Goal: Task Accomplishment & Management: Use online tool/utility

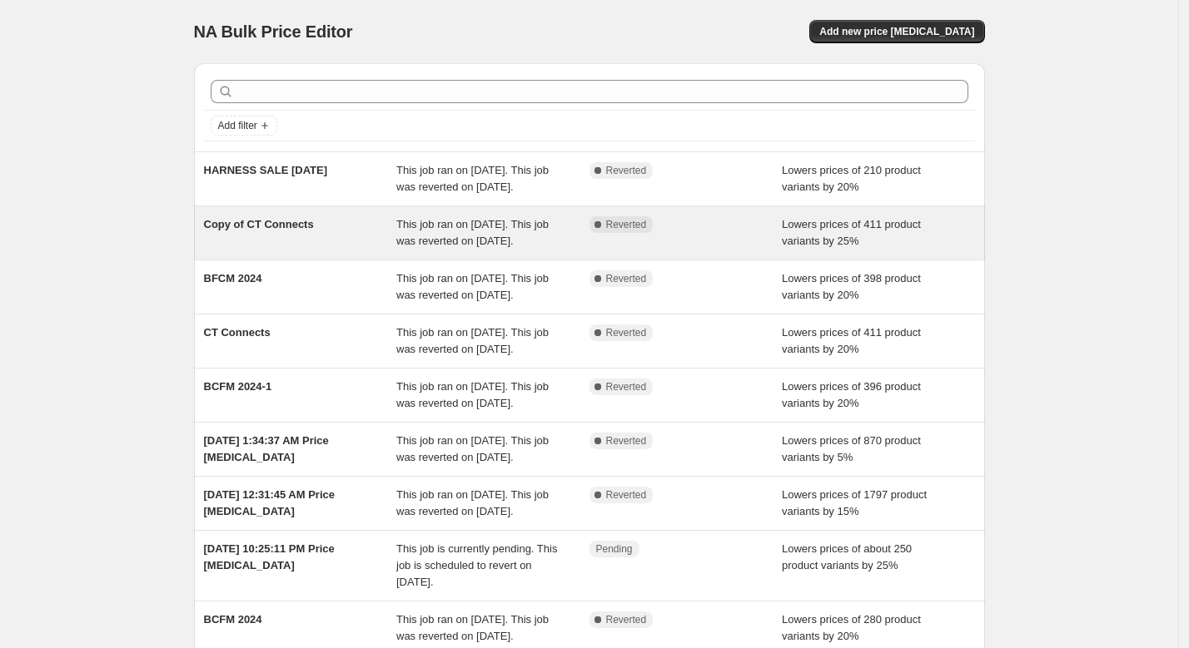
click at [442, 239] on span "This job ran on [DATE]. This job was reverted on [DATE]." at bounding box center [472, 232] width 152 height 29
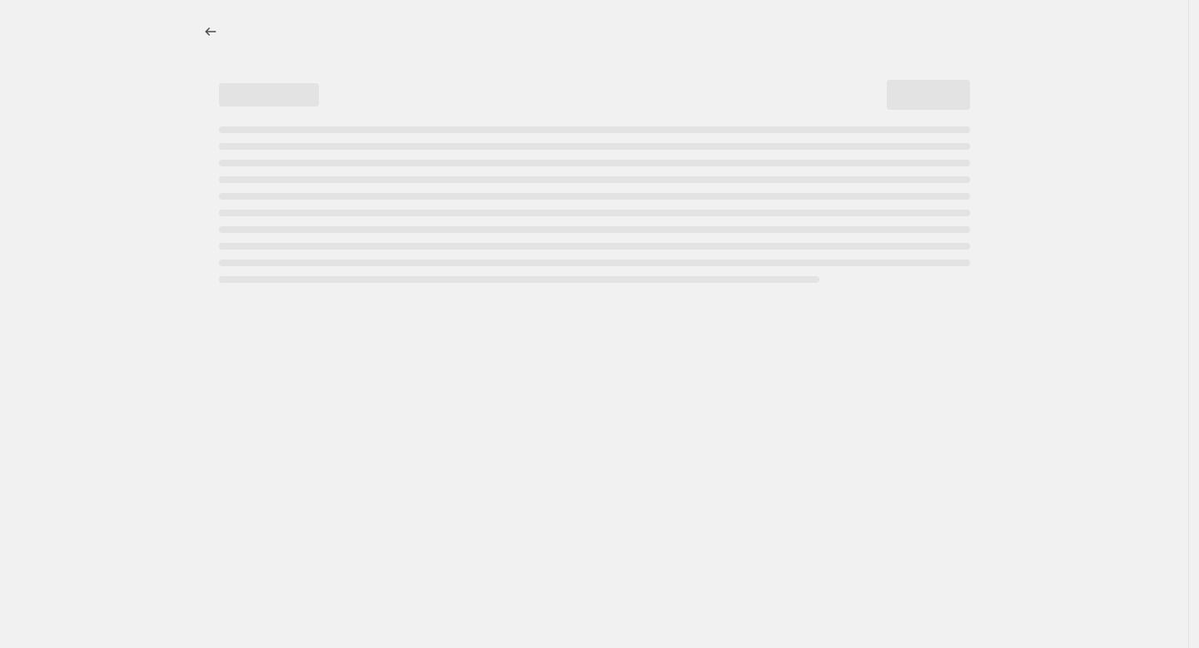
select select "percentage"
select select "vendor"
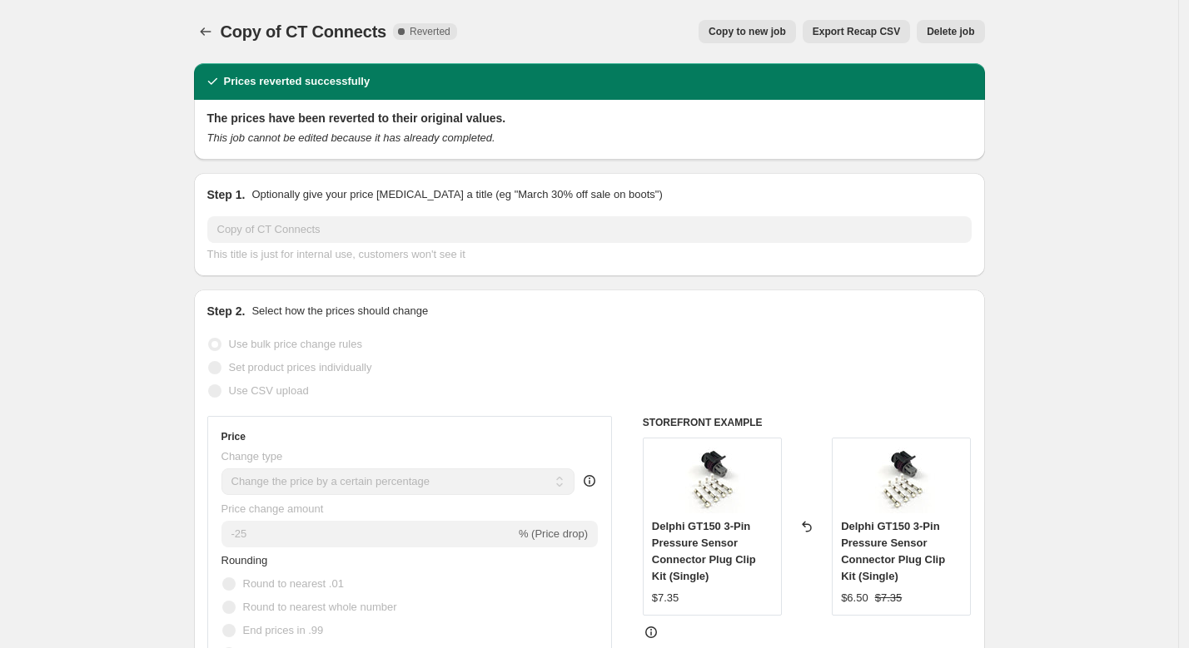
scroll to position [23, 0]
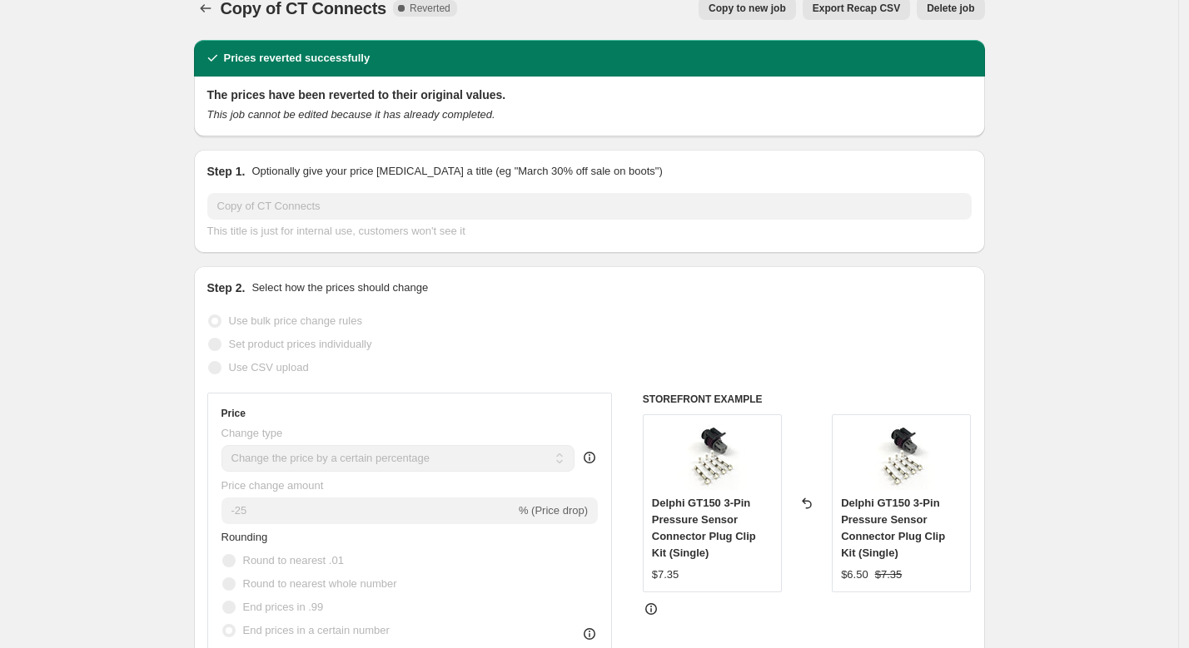
click at [754, 11] on span "Copy to new job" at bounding box center [746, 8] width 77 height 13
select select "percentage"
select select "vendor"
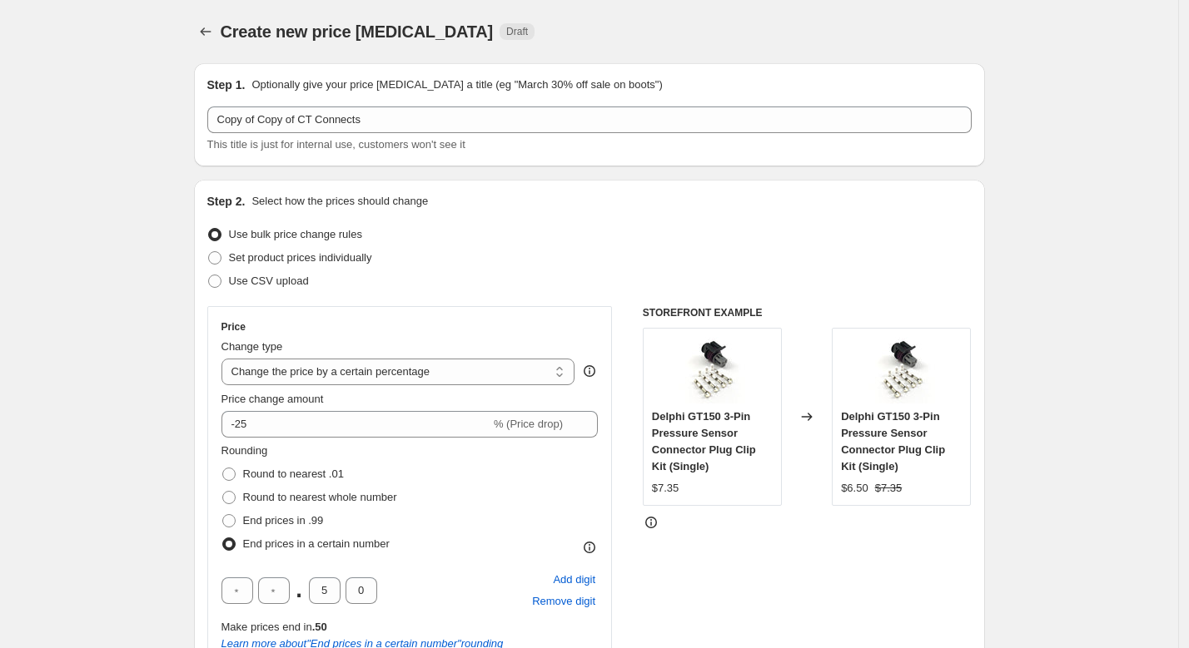
click at [420, 105] on div "Step 1. Optionally give your price [MEDICAL_DATA] a title (eg "March 30% off sa…" at bounding box center [589, 115] width 764 height 77
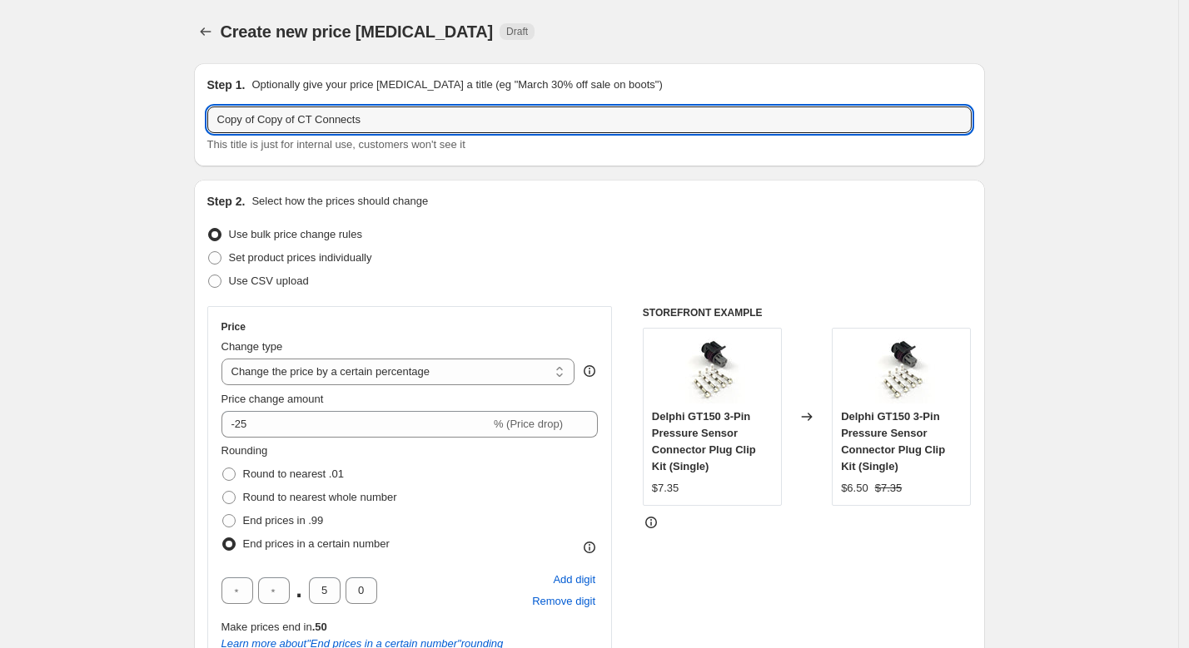
drag, startPoint x: 401, startPoint y: 124, endPoint x: 129, endPoint y: 64, distance: 278.7
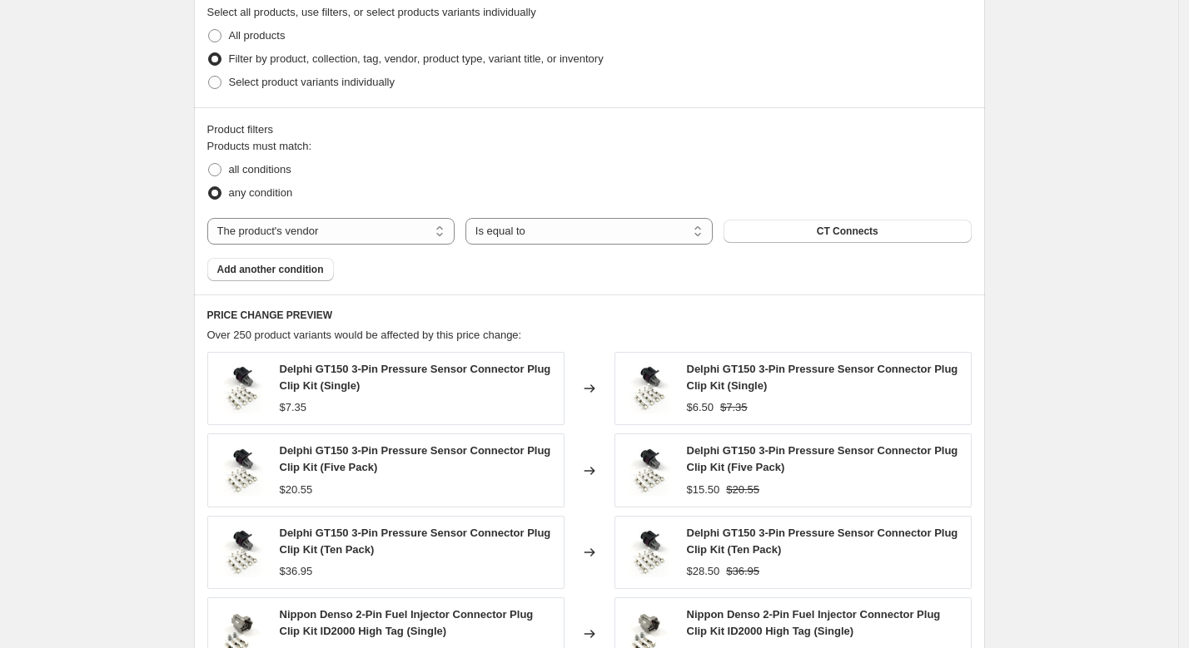
scroll to position [1319, 0]
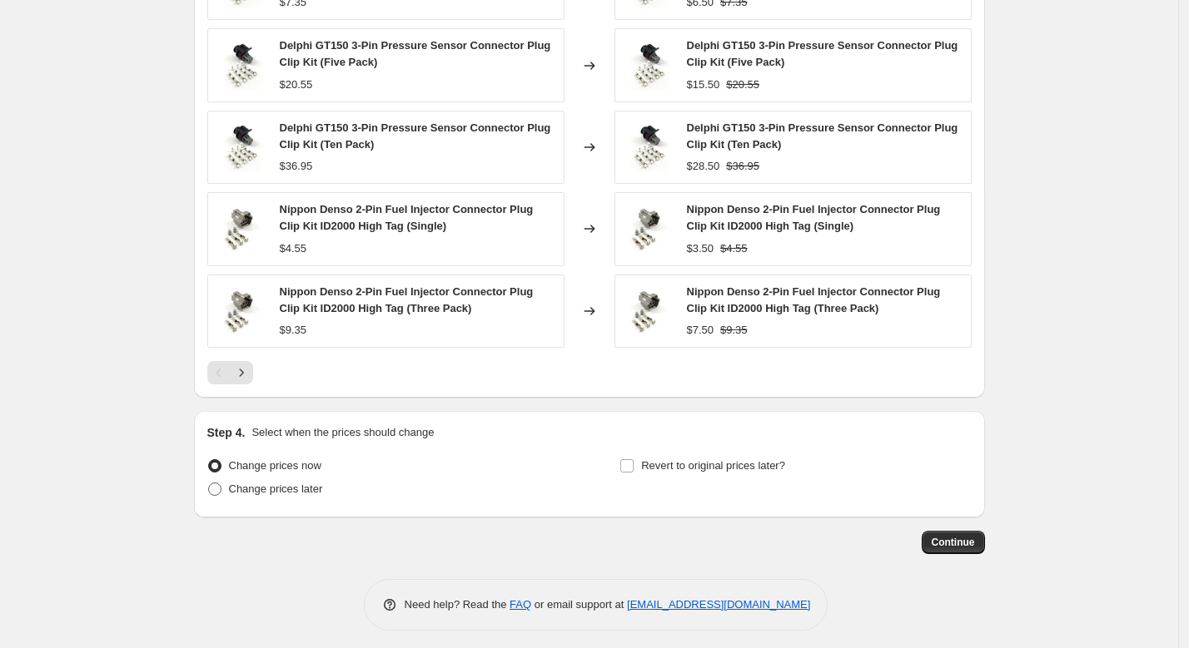
type input "CT CONNECTS [DATE]"
click at [298, 486] on span "Change prices later" at bounding box center [276, 489] width 94 height 12
click at [209, 484] on input "Change prices later" at bounding box center [208, 483] width 1 height 1
radio input "true"
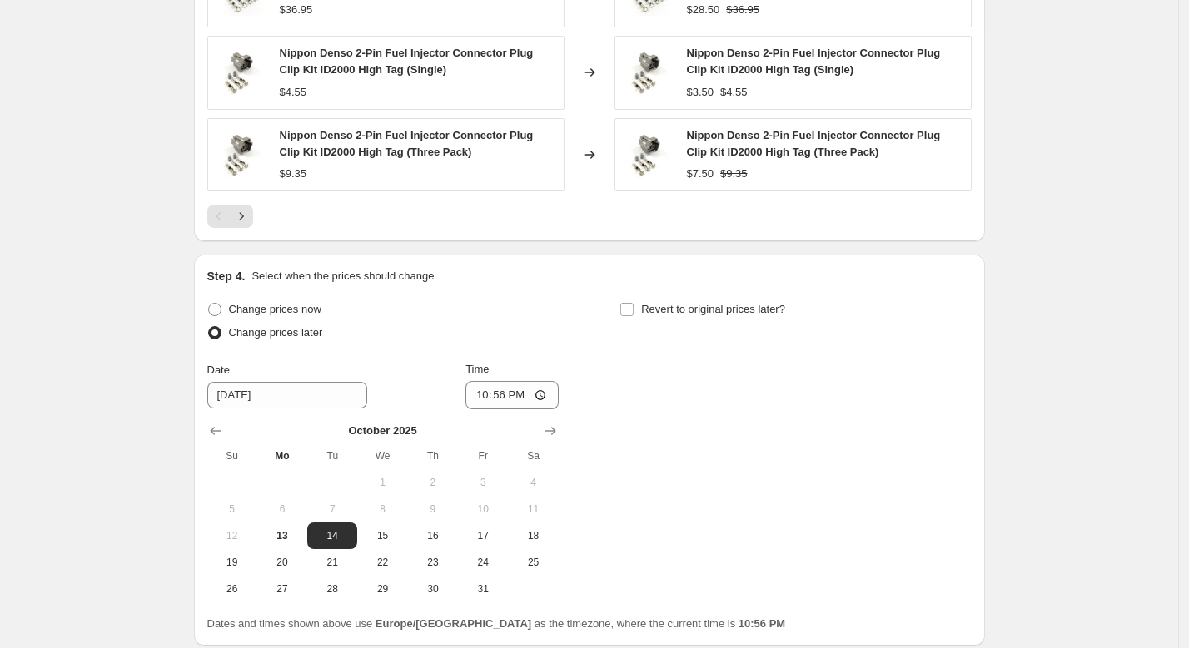
scroll to position [1483, 0]
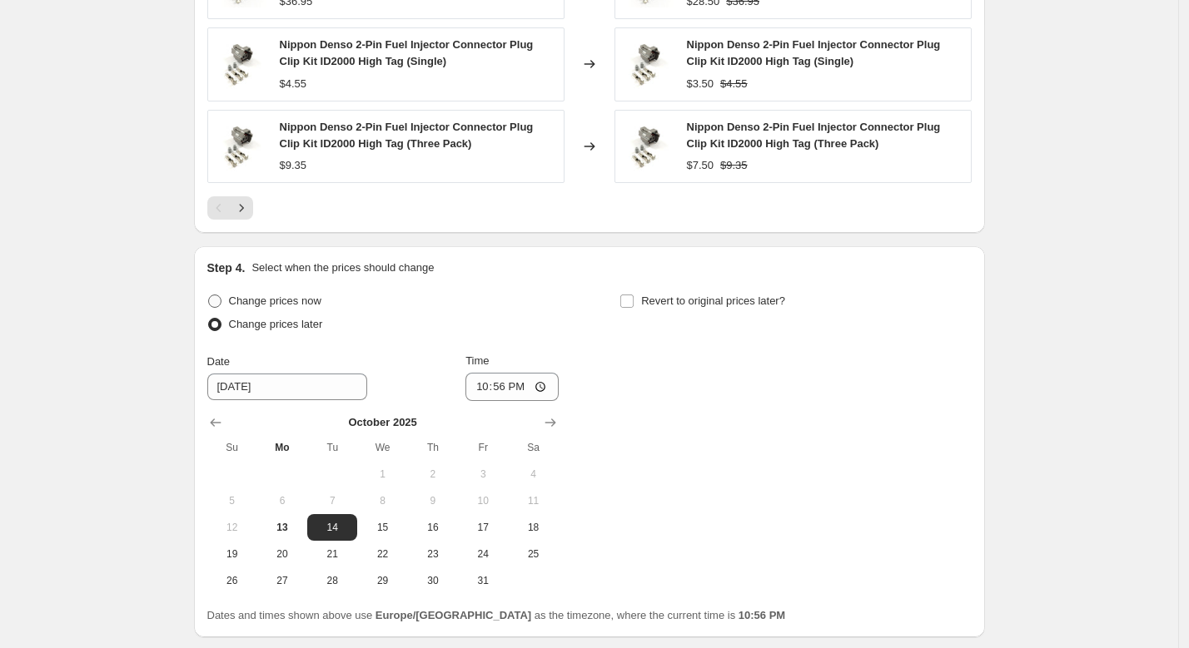
click at [296, 296] on span "Change prices now" at bounding box center [275, 301] width 92 height 12
click at [209, 296] on input "Change prices now" at bounding box center [208, 295] width 1 height 1
radio input "true"
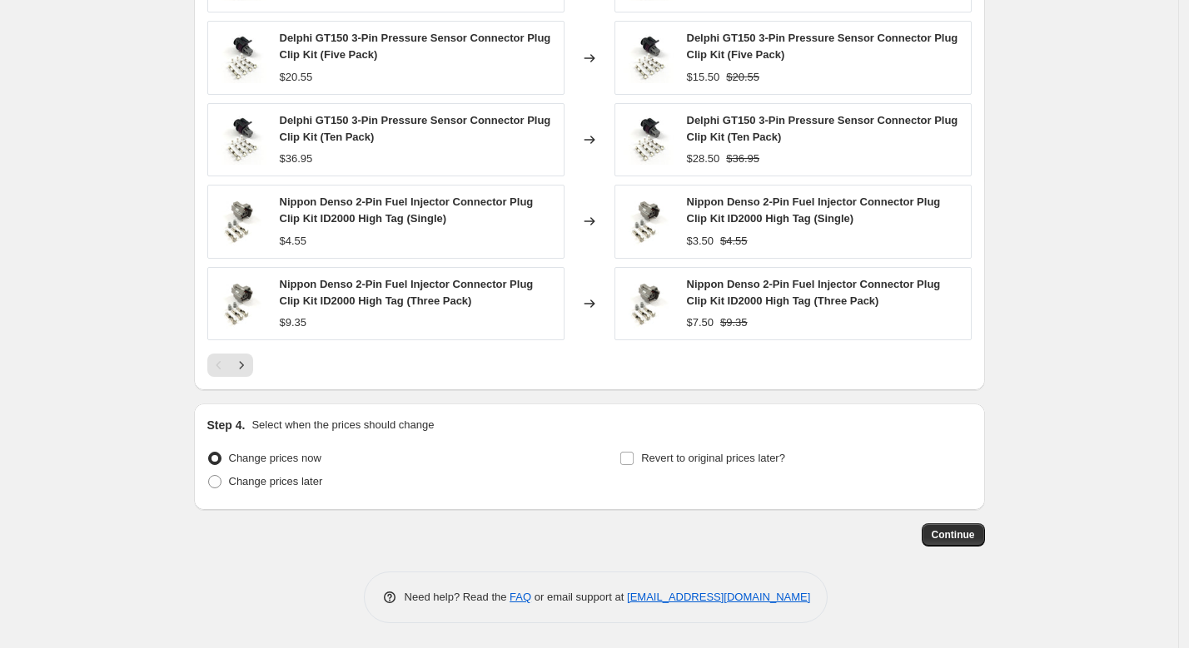
scroll to position [1319, 0]
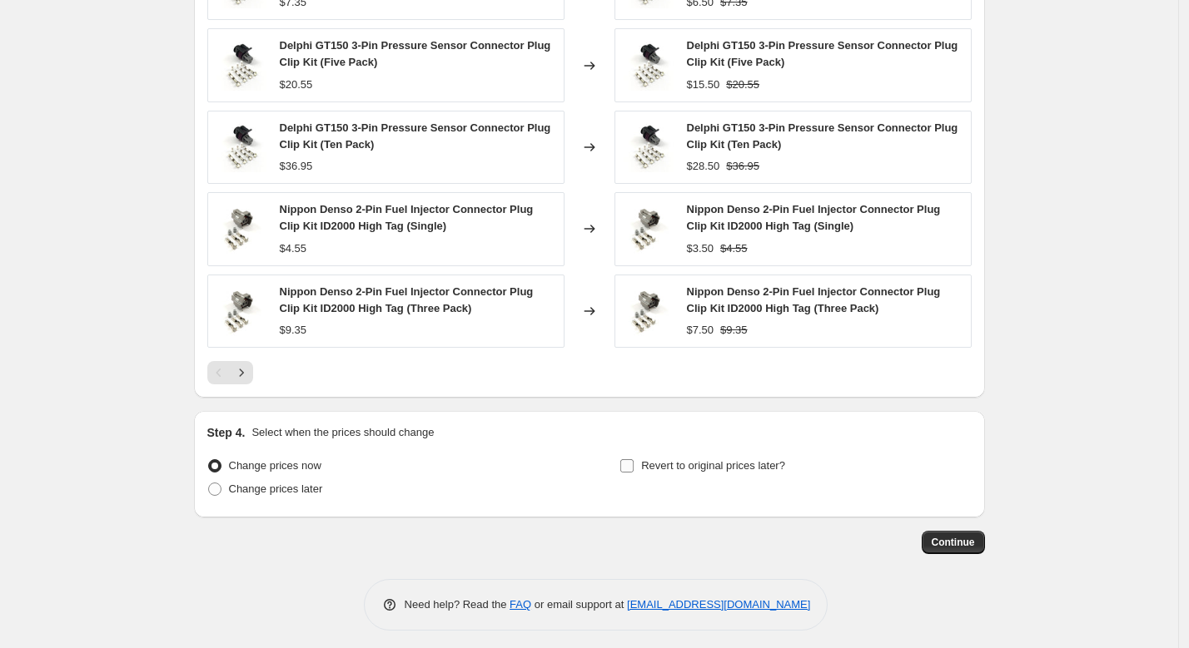
click at [738, 461] on span "Revert to original prices later?" at bounding box center [713, 465] width 144 height 12
click at [633, 461] on input "Revert to original prices later?" at bounding box center [626, 465] width 13 height 13
checkbox input "true"
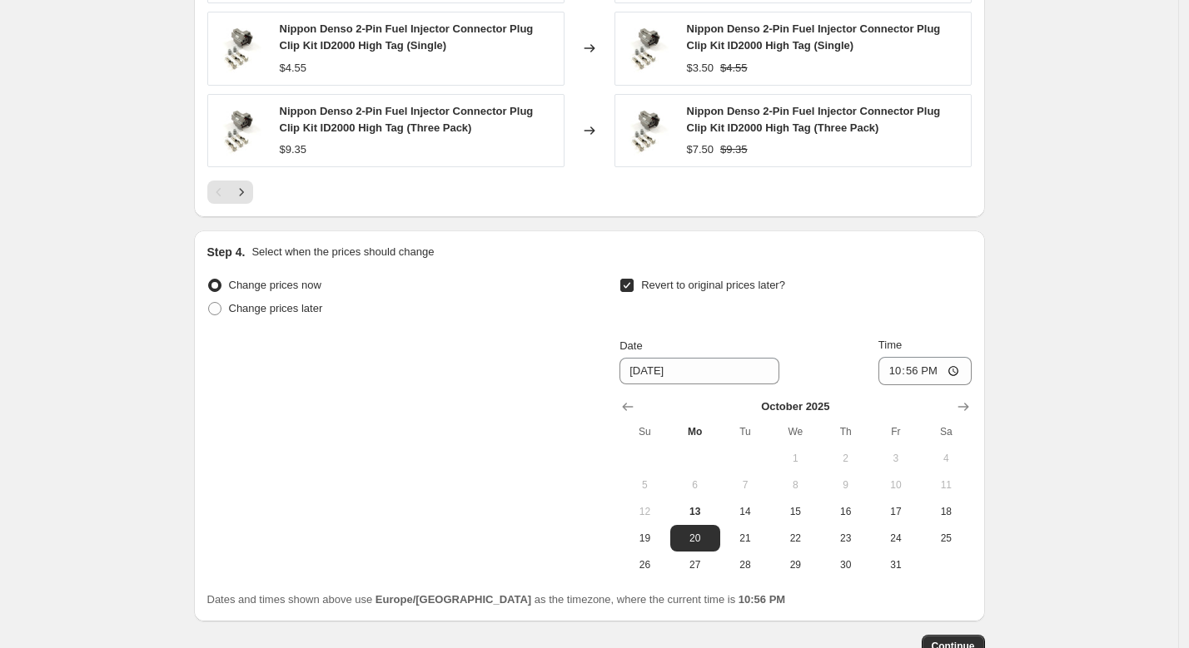
scroll to position [1516, 0]
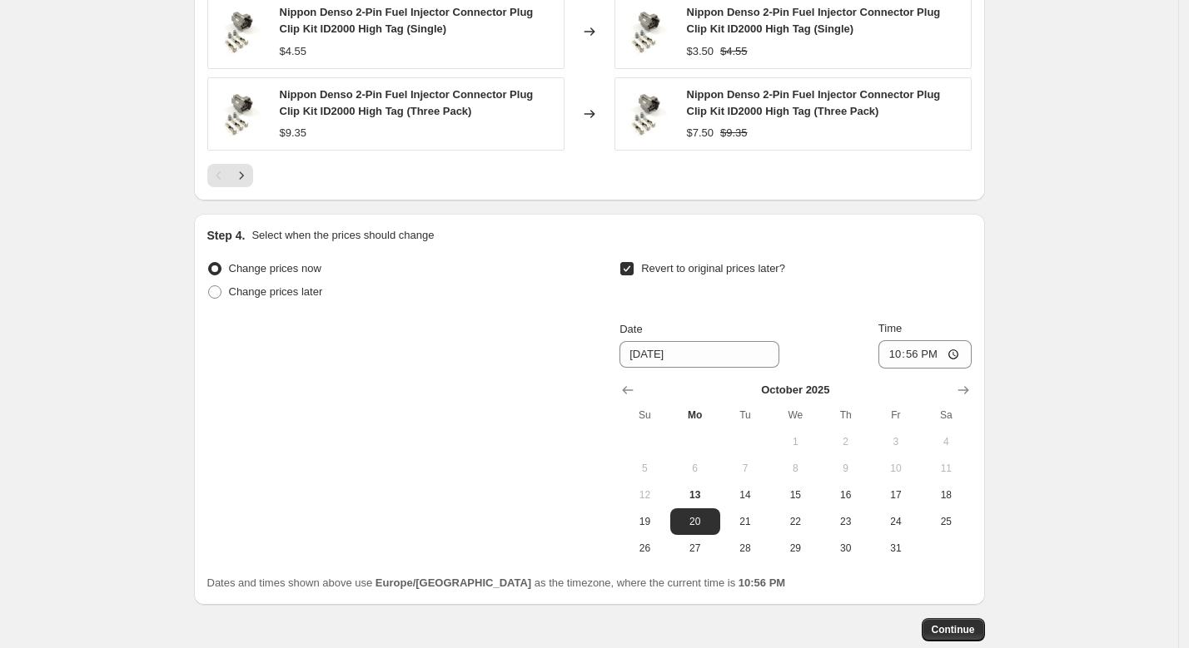
click at [982, 385] on div "Step 4. Select when the prices should change Change prices now Change prices la…" at bounding box center [589, 409] width 791 height 391
click at [966, 386] on icon "Show next month, November 2025" at bounding box center [962, 390] width 11 height 8
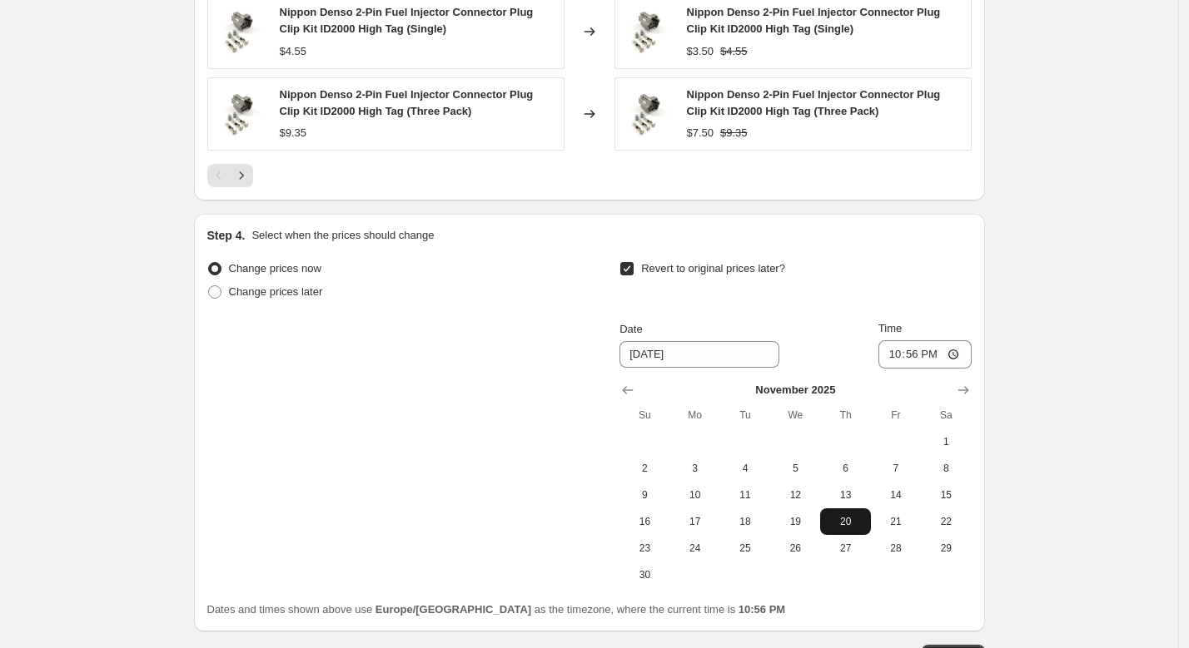
click at [863, 519] on span "20" at bounding box center [845, 521] width 37 height 13
type input "[DATE]"
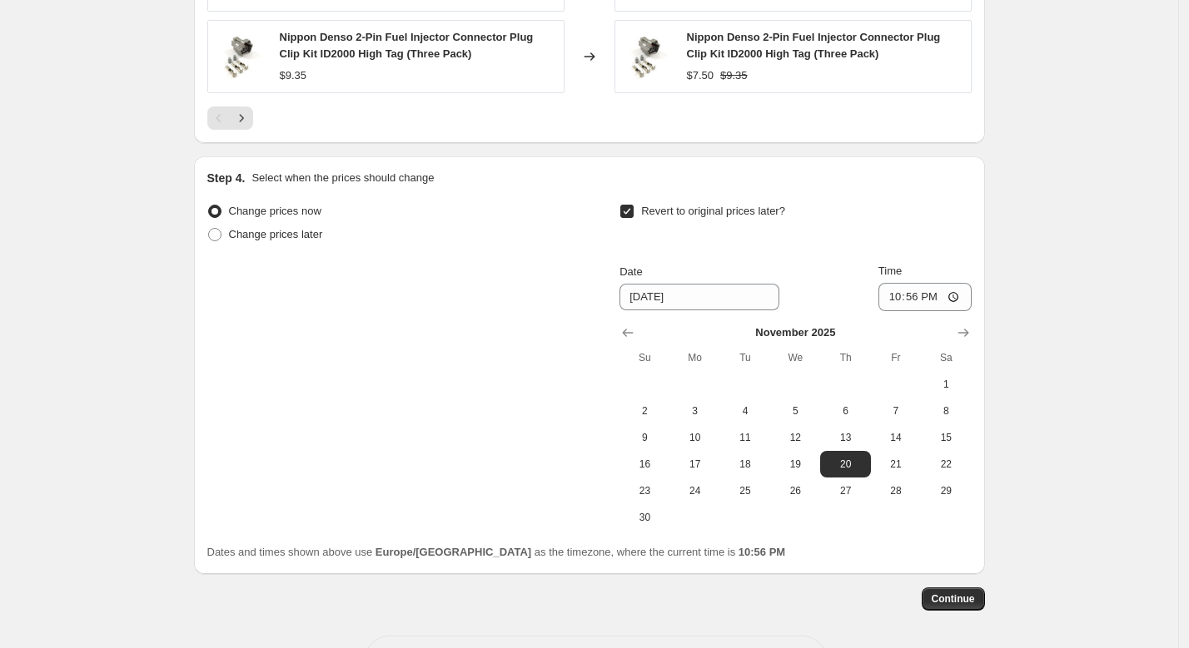
scroll to position [1576, 0]
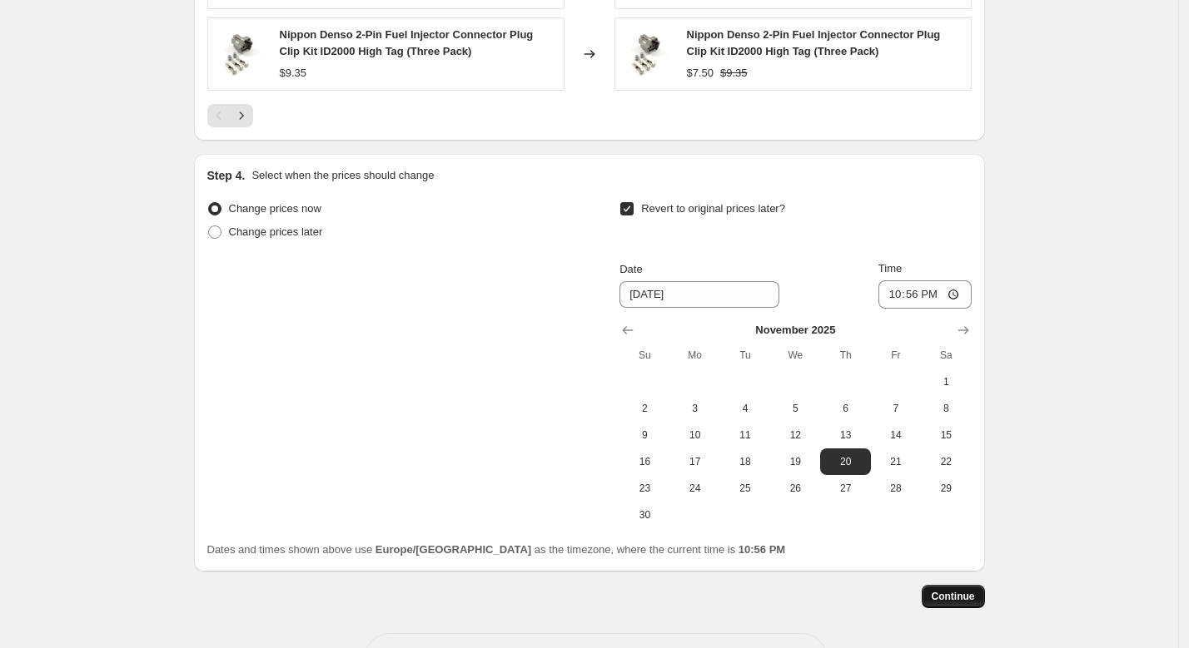
click at [960, 593] on span "Continue" at bounding box center [952, 596] width 43 height 13
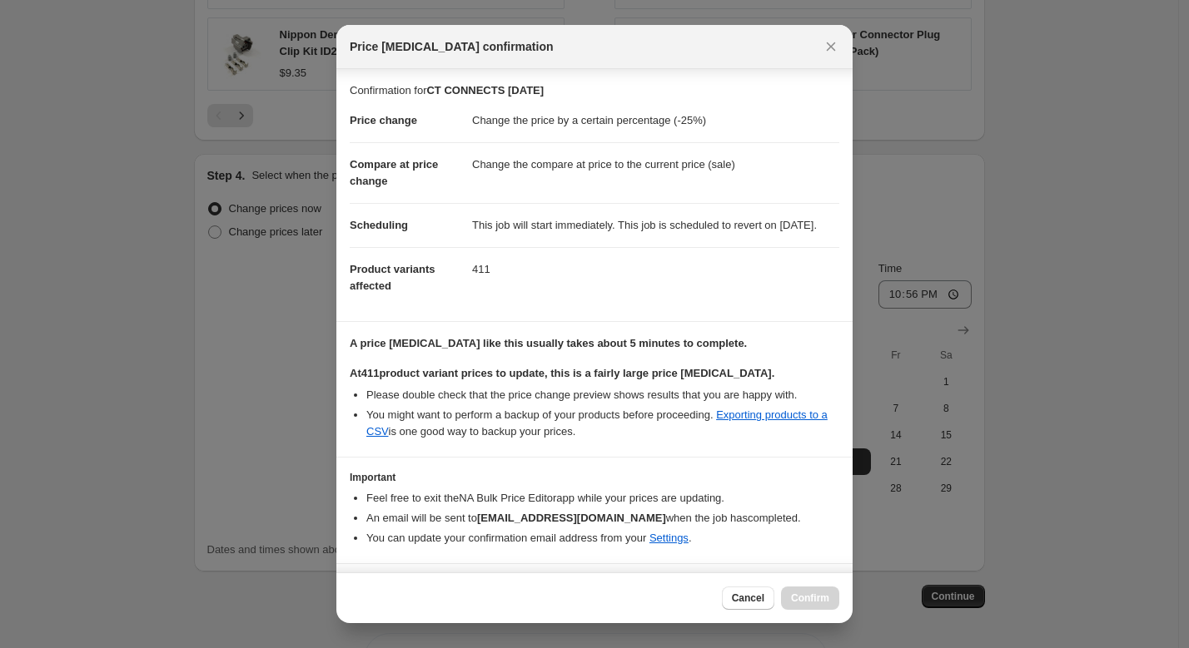
scroll to position [55, 0]
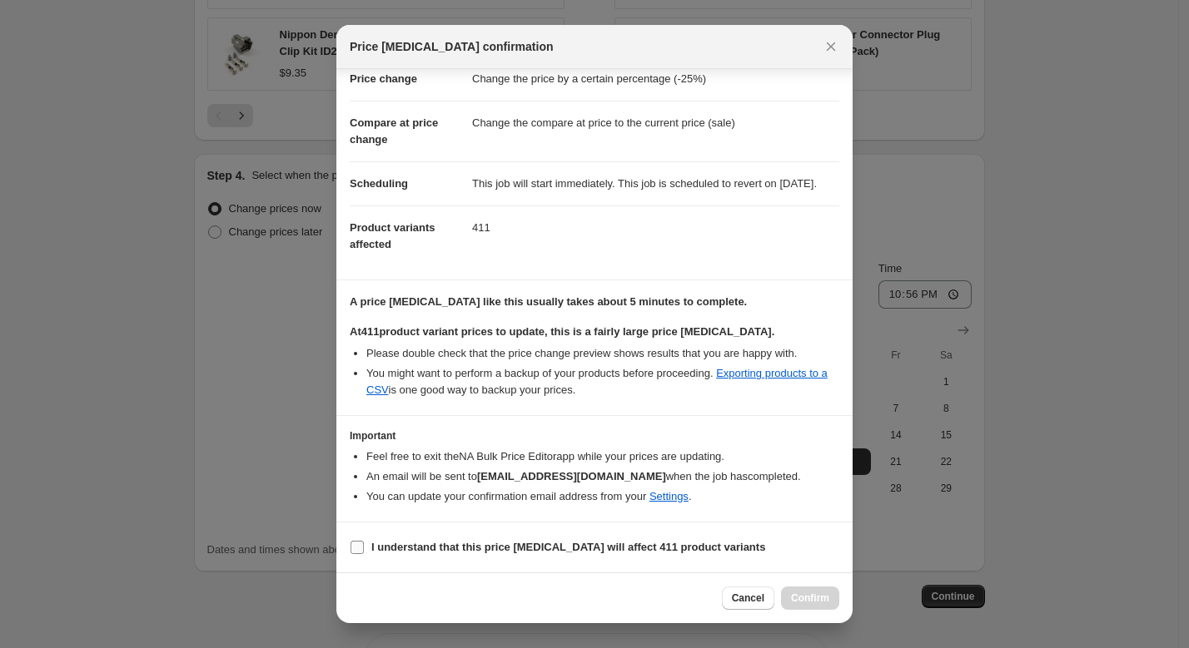
click at [685, 553] on b "I understand that this price [MEDICAL_DATA] will affect 411 product variants" at bounding box center [568, 547] width 394 height 12
click at [364, 553] on input "I understand that this price [MEDICAL_DATA] will affect 411 product variants" at bounding box center [356, 547] width 13 height 13
checkbox input "true"
click at [813, 592] on button "Confirm" at bounding box center [810, 598] width 58 height 23
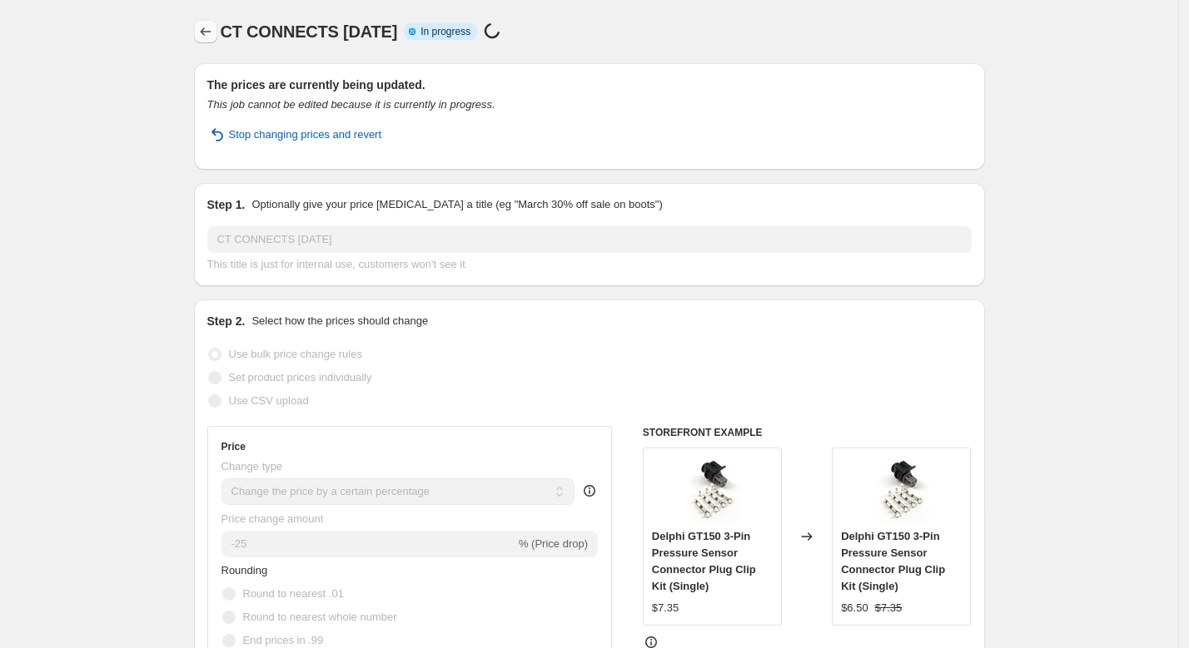
click at [214, 27] on icon "Price change jobs" at bounding box center [205, 31] width 17 height 17
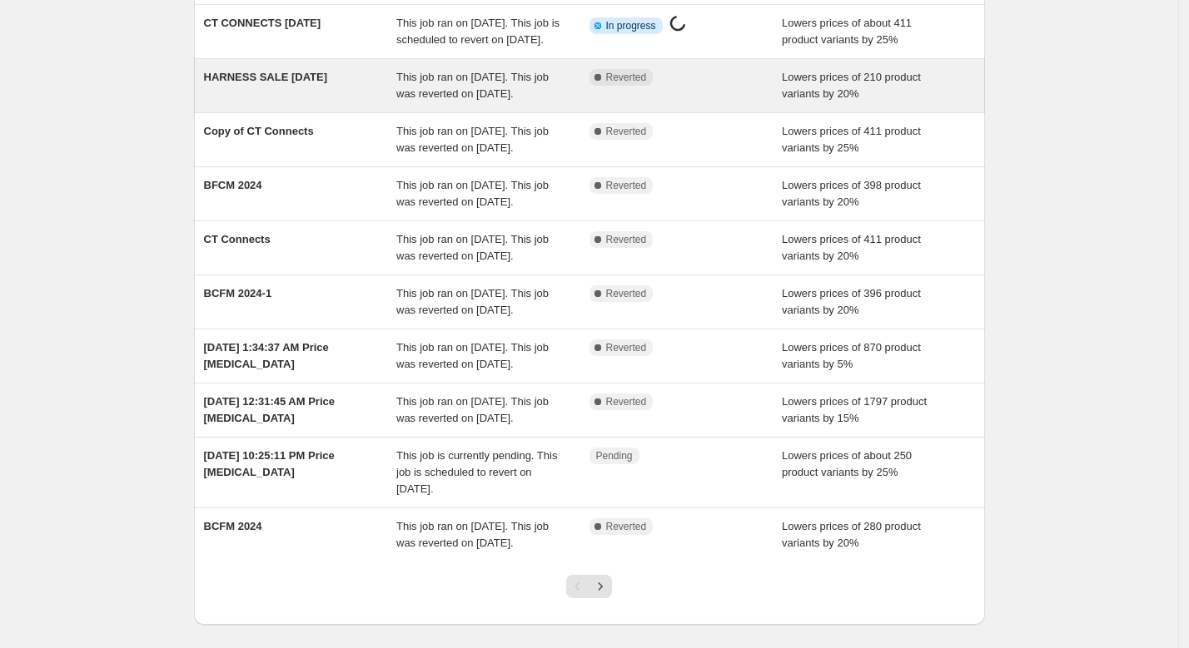
scroll to position [152, 0]
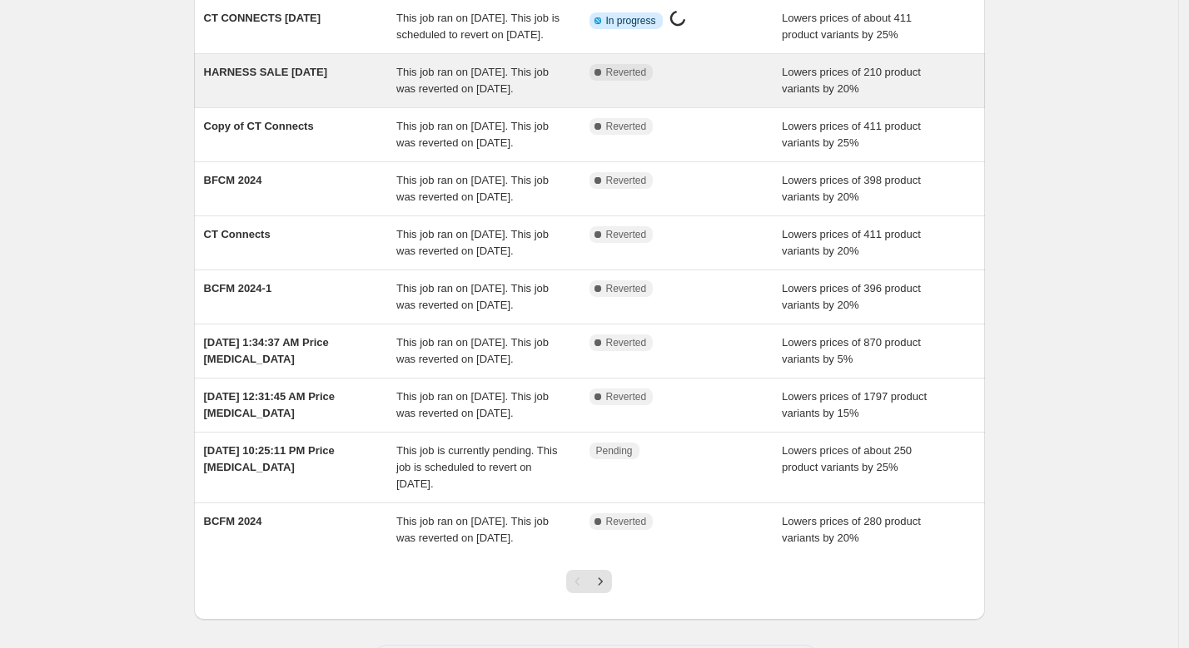
click at [354, 95] on div "HARNESS SALE [DATE]" at bounding box center [300, 80] width 193 height 33
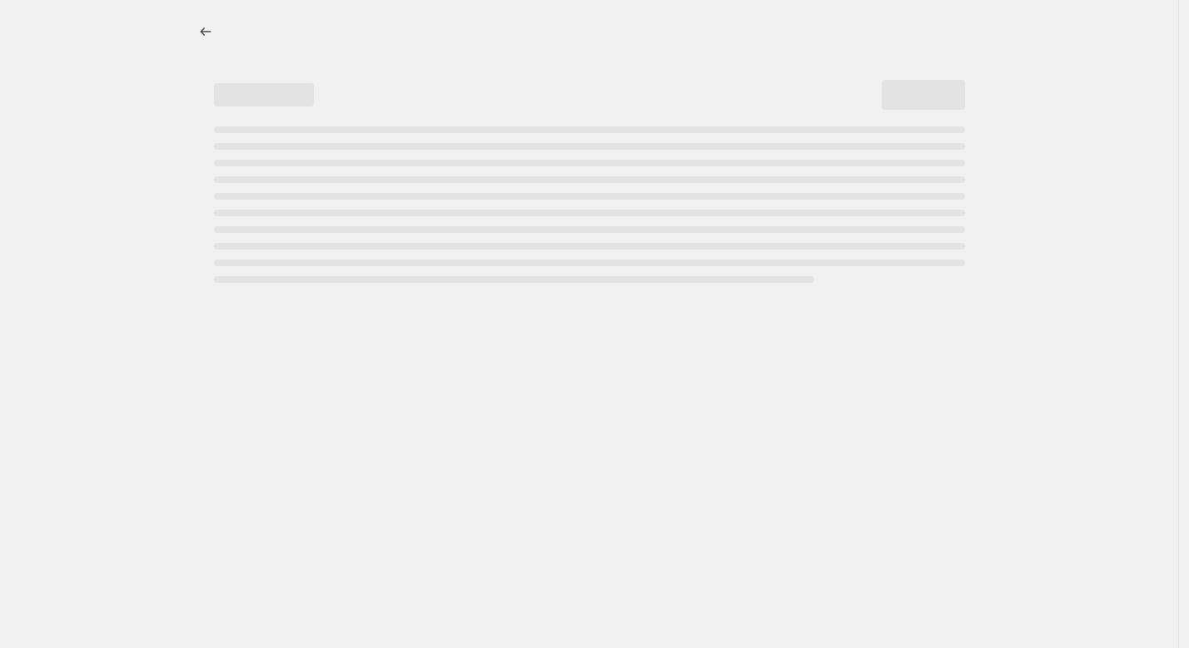
select select "percentage"
select select "no_change"
select select "collection"
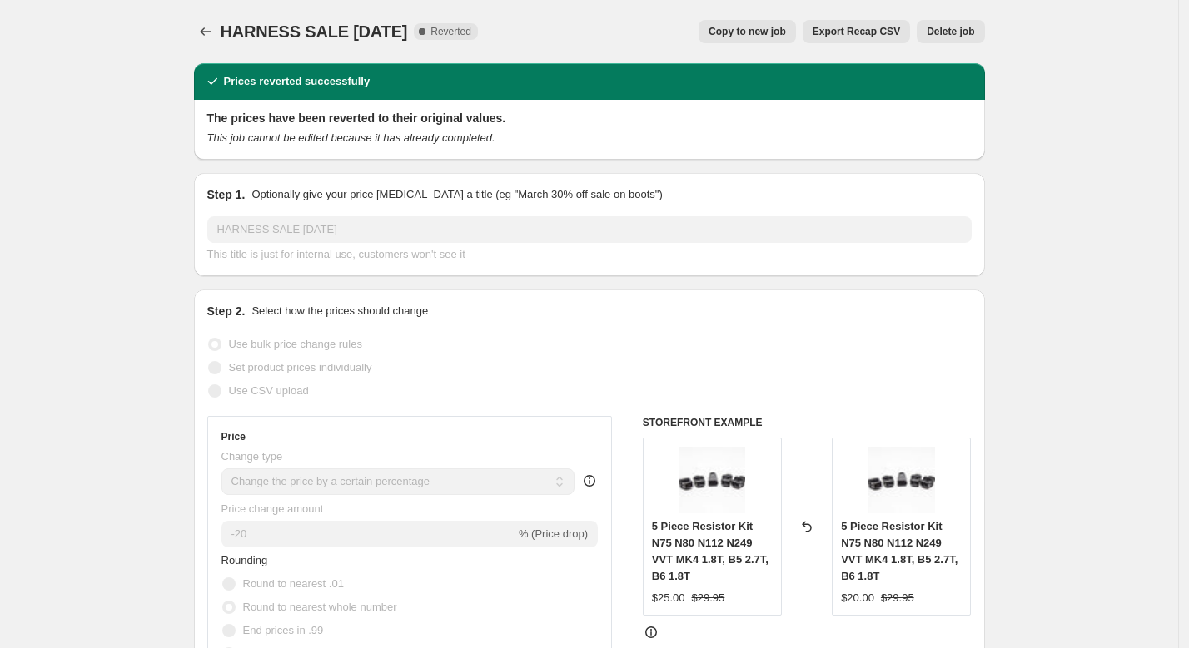
click at [758, 26] on span "Copy to new job" at bounding box center [746, 31] width 77 height 13
select select "percentage"
select select "no_change"
select select "collection"
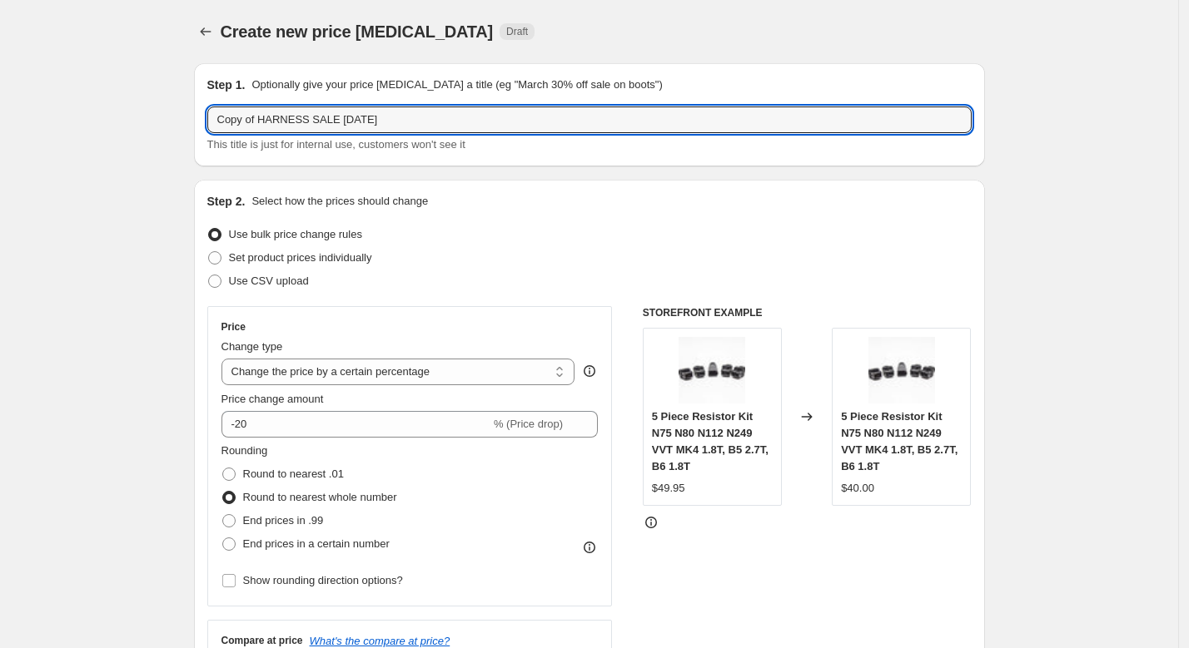
drag, startPoint x: 470, startPoint y: 117, endPoint x: 186, endPoint y: 112, distance: 284.7
type input "h"
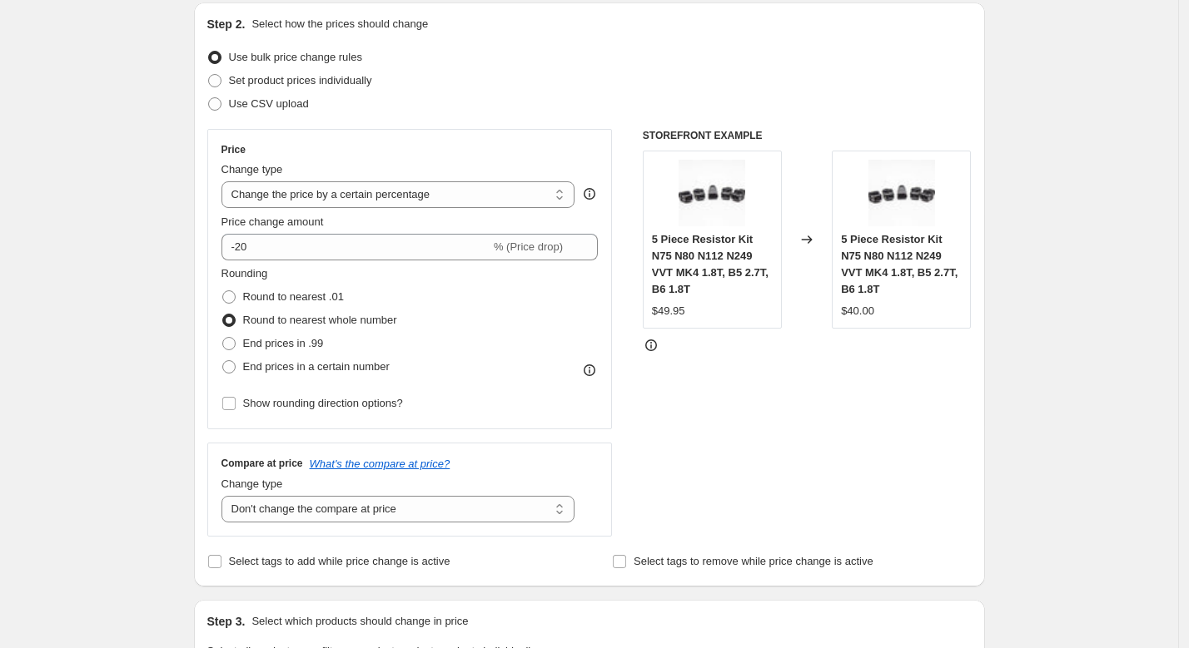
scroll to position [178, 0]
type input "HARNESS SALE 10OFF - [DATE]"
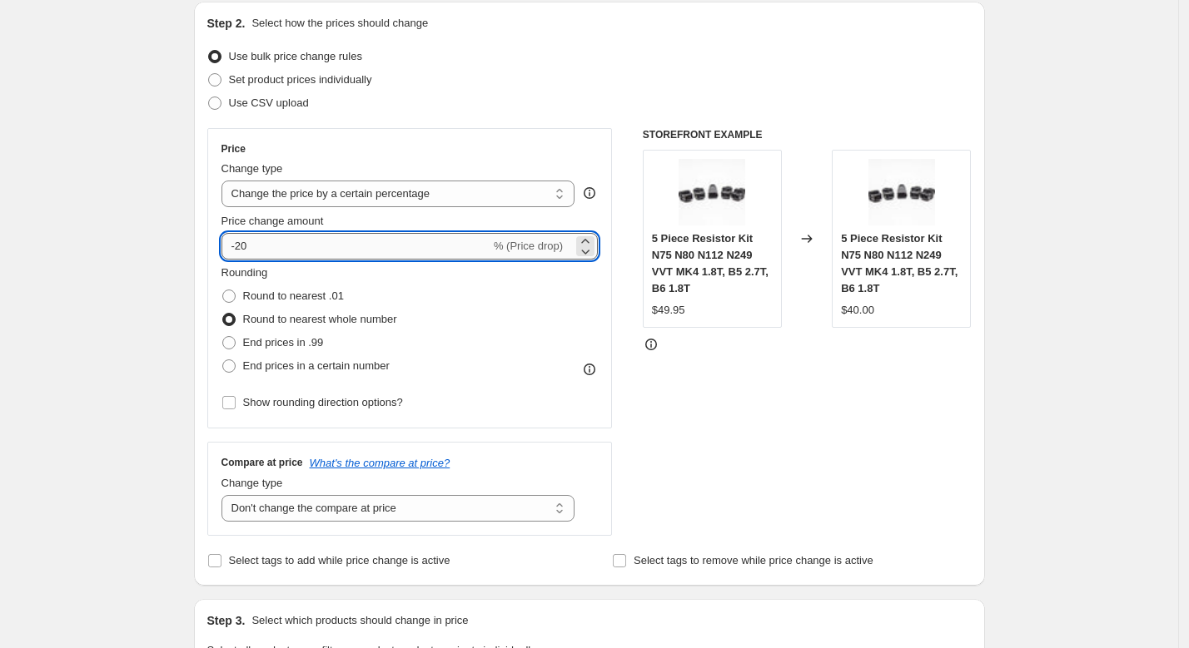
click at [415, 236] on input "-20" at bounding box center [355, 246] width 269 height 27
type input "1"
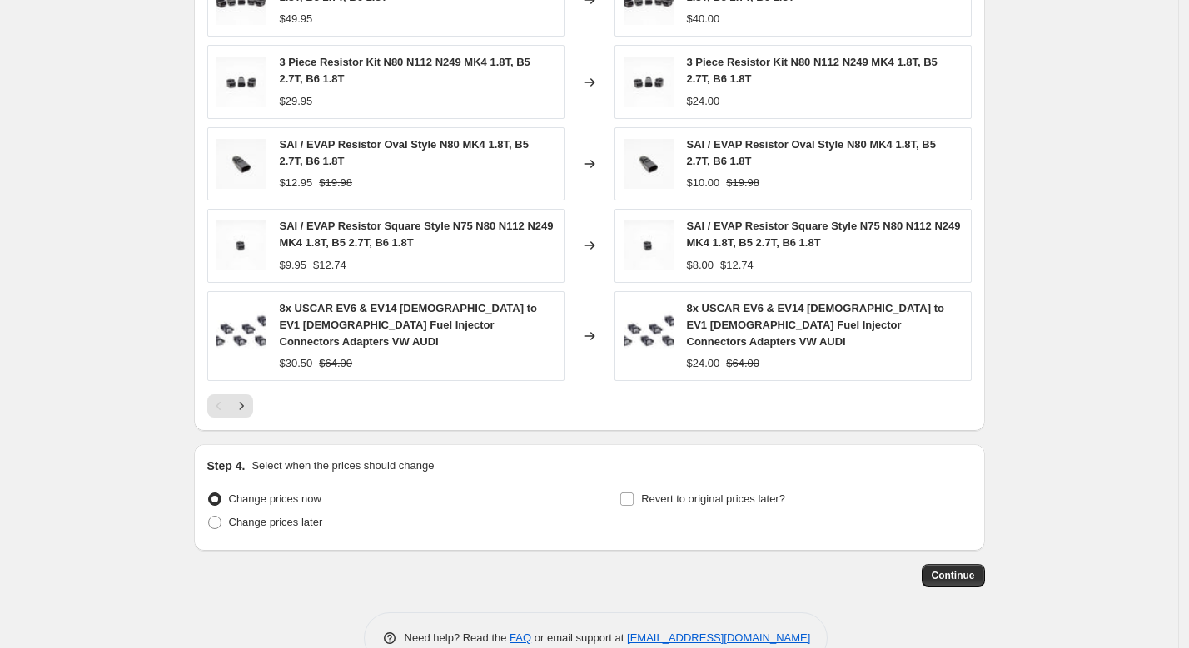
scroll to position [1222, 0]
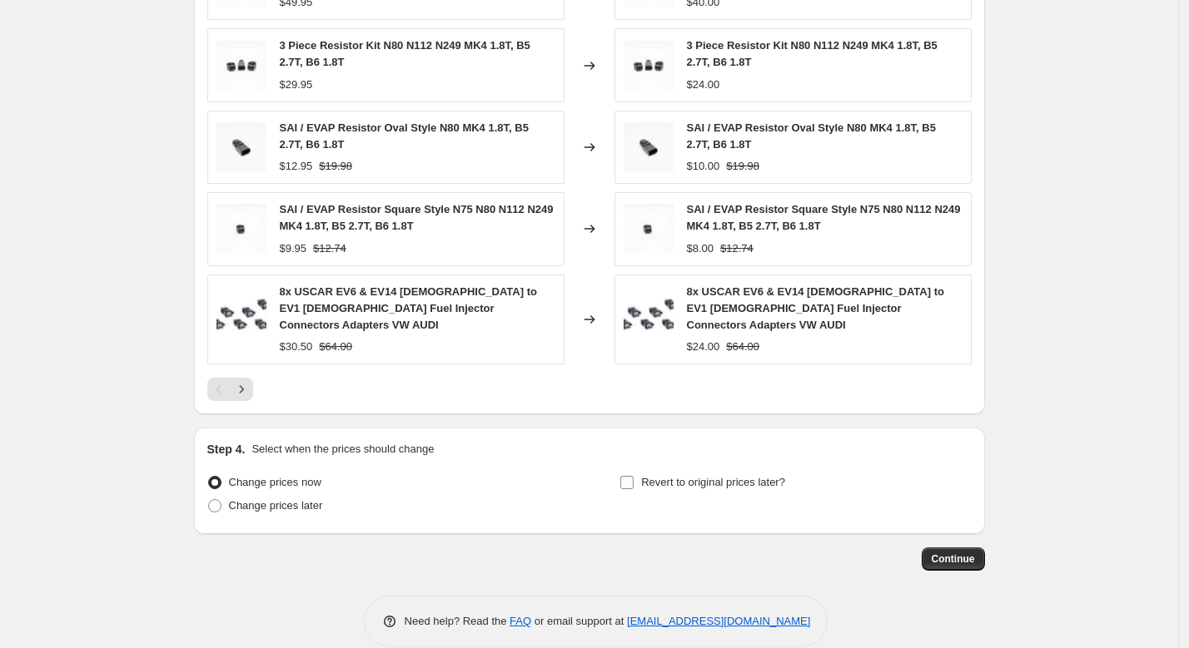
type input "-10"
click at [730, 476] on span "Revert to original prices later?" at bounding box center [713, 482] width 144 height 12
click at [633, 476] on input "Revert to original prices later?" at bounding box center [626, 482] width 13 height 13
checkbox input "true"
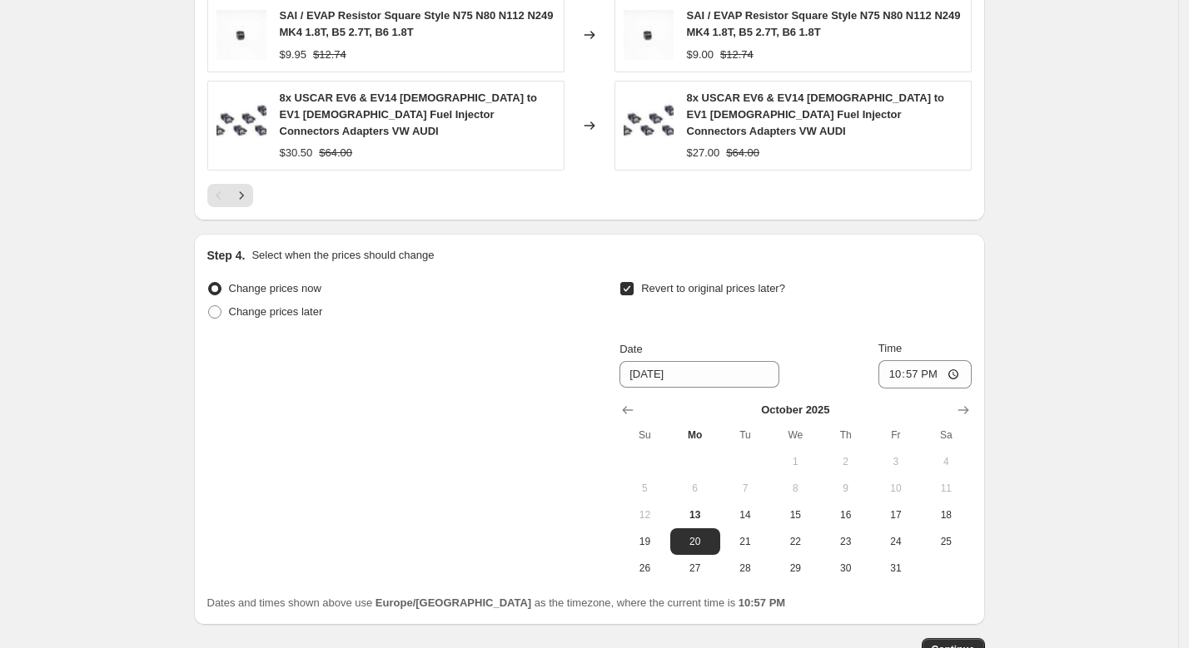
scroll to position [1443, 0]
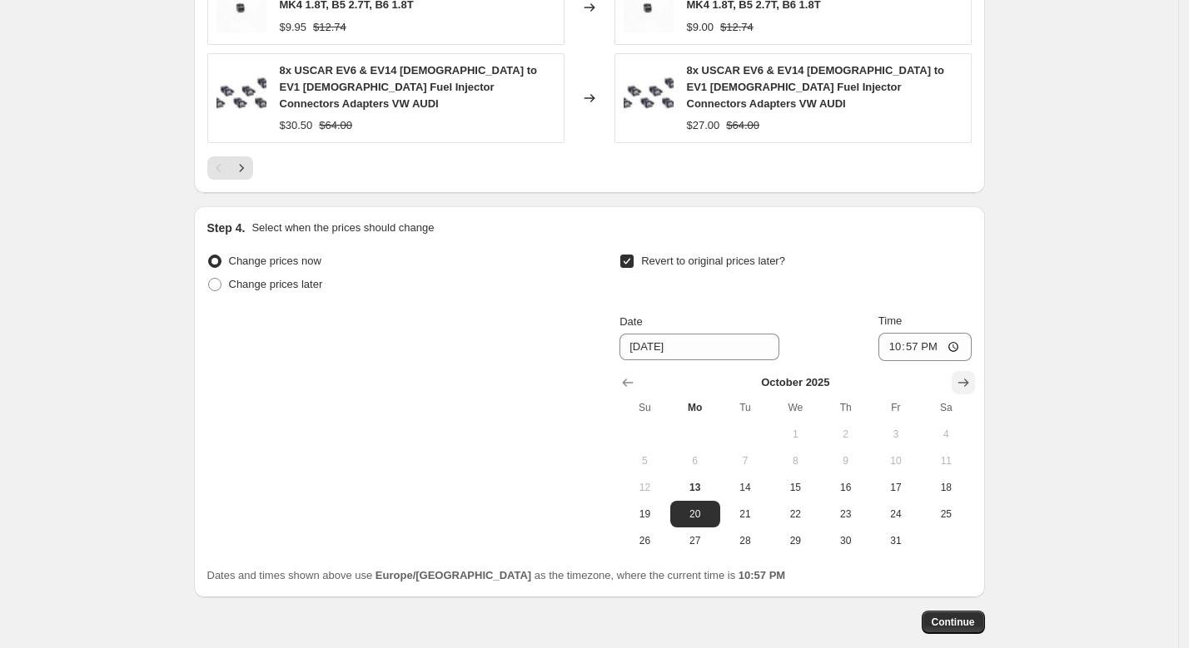
click at [966, 375] on icon "Show next month, November 2025" at bounding box center [963, 383] width 17 height 17
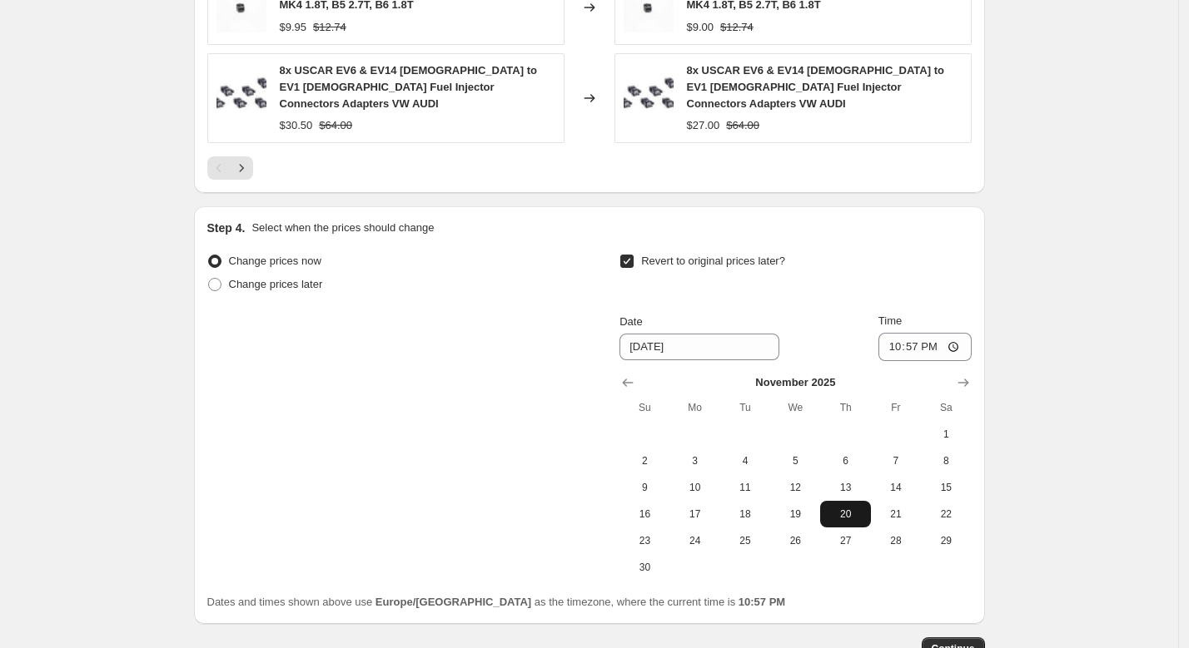
click at [859, 508] on span "20" at bounding box center [845, 514] width 37 height 13
type input "[DATE]"
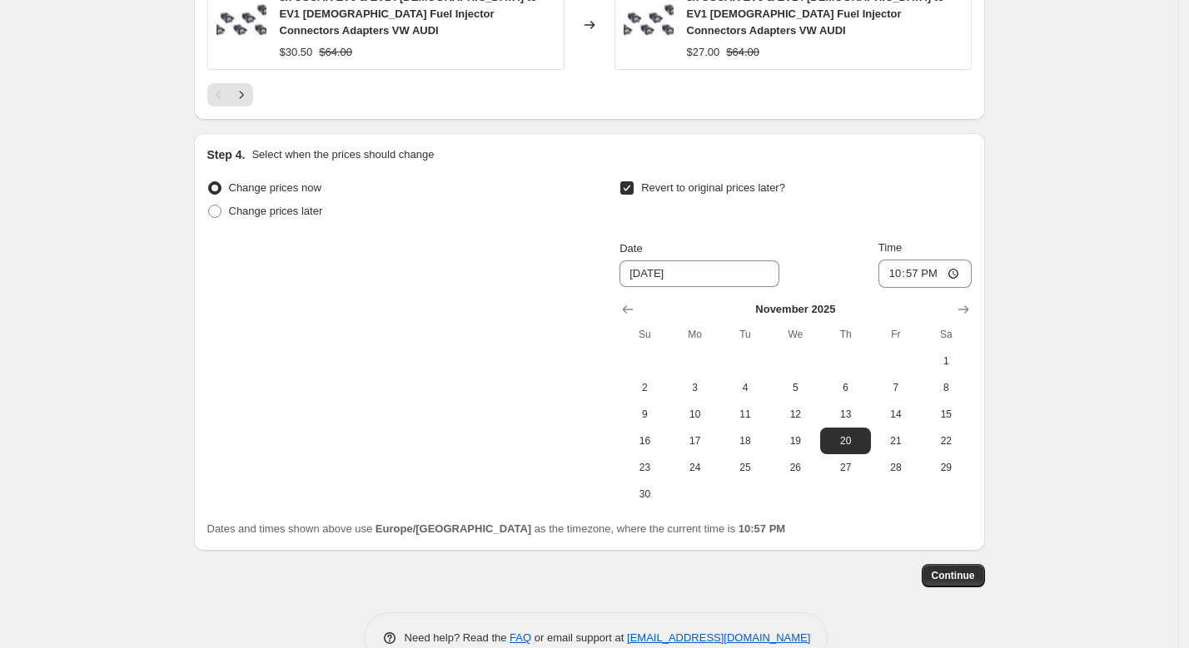
scroll to position [1520, 0]
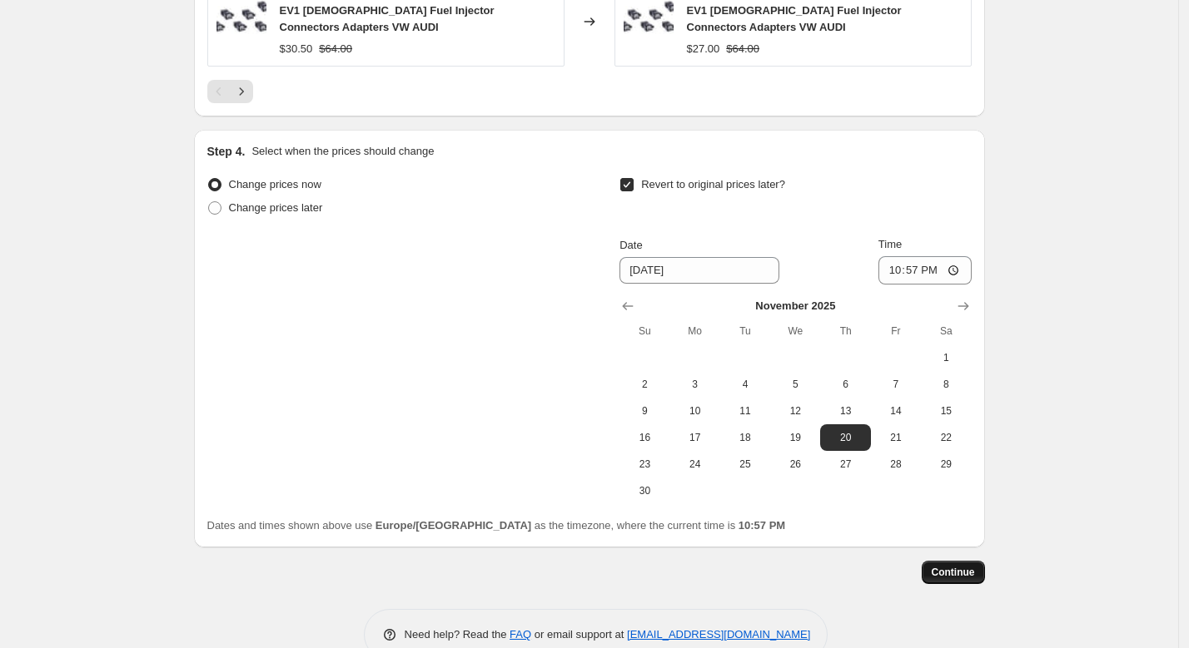
click at [975, 566] on span "Continue" at bounding box center [952, 572] width 43 height 13
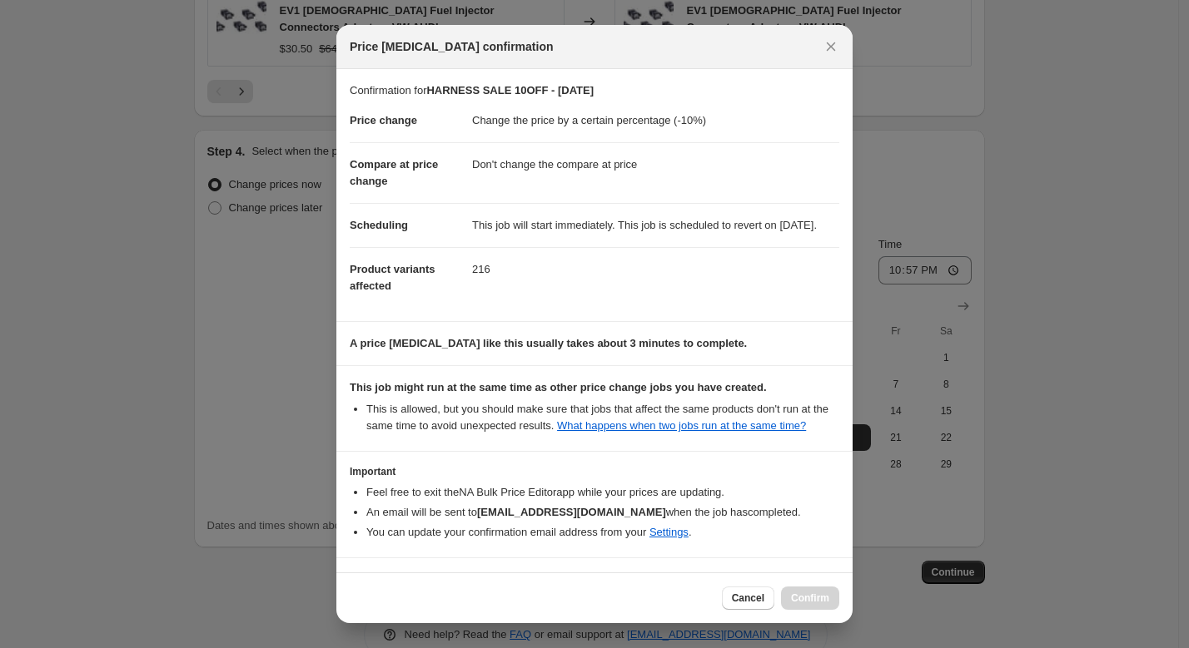
scroll to position [82, 0]
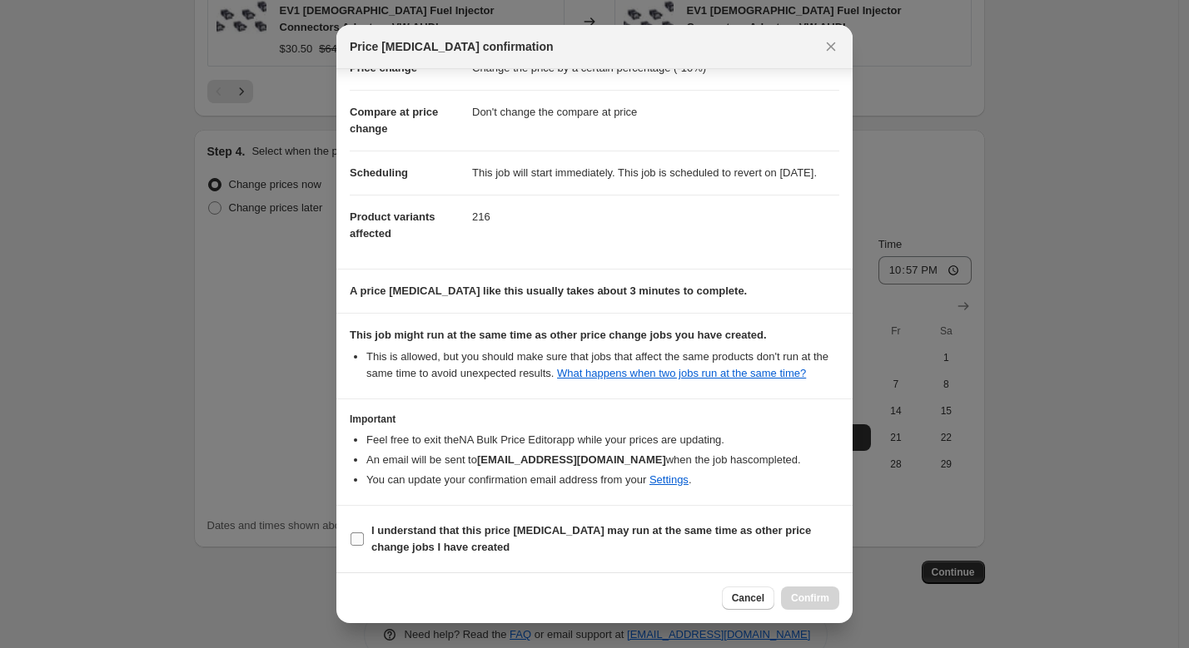
click at [603, 529] on b "I understand that this price [MEDICAL_DATA] may run at the same time as other p…" at bounding box center [591, 538] width 440 height 29
click at [364, 533] on input "I understand that this price [MEDICAL_DATA] may run at the same time as other p…" at bounding box center [356, 539] width 13 height 13
checkbox input "true"
click at [754, 601] on span "Cancel" at bounding box center [748, 598] width 32 height 13
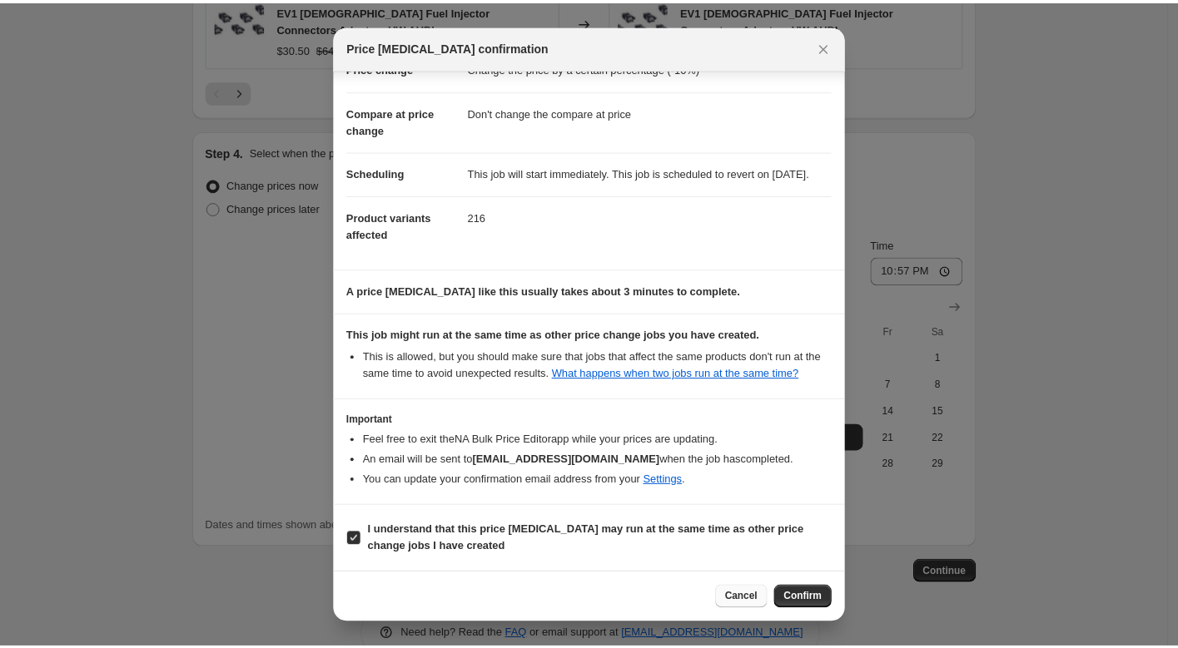
scroll to position [1520, 0]
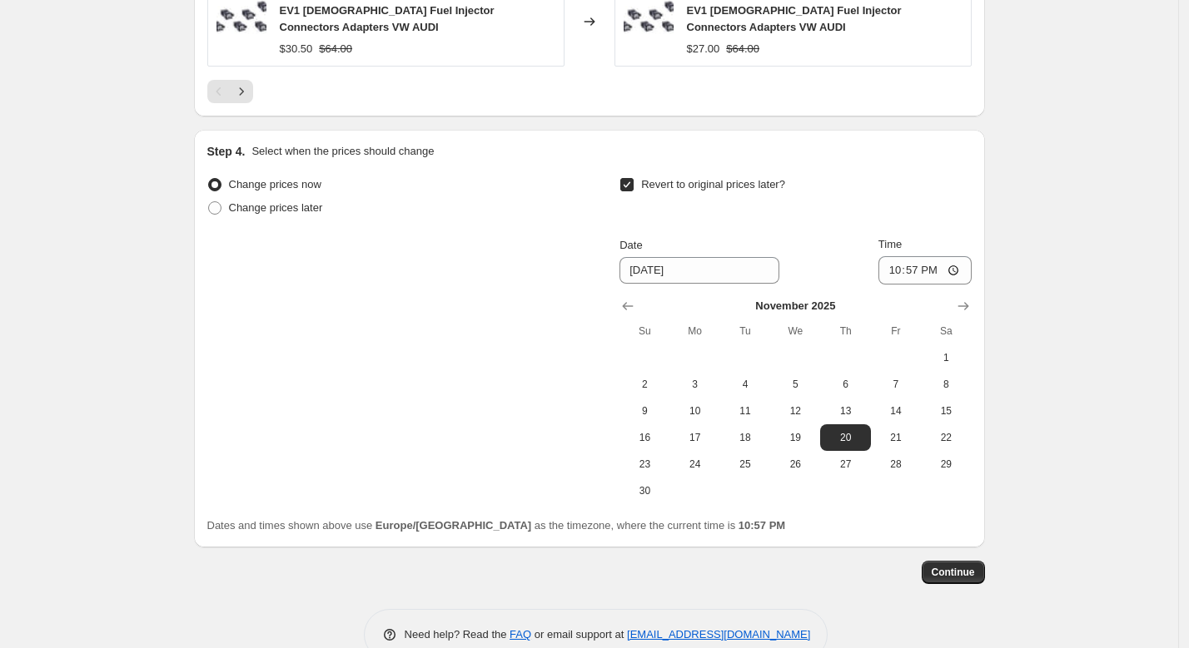
click at [869, 517] on div "Step 4. Select when the prices should change Change prices now Change prices la…" at bounding box center [589, 339] width 791 height 418
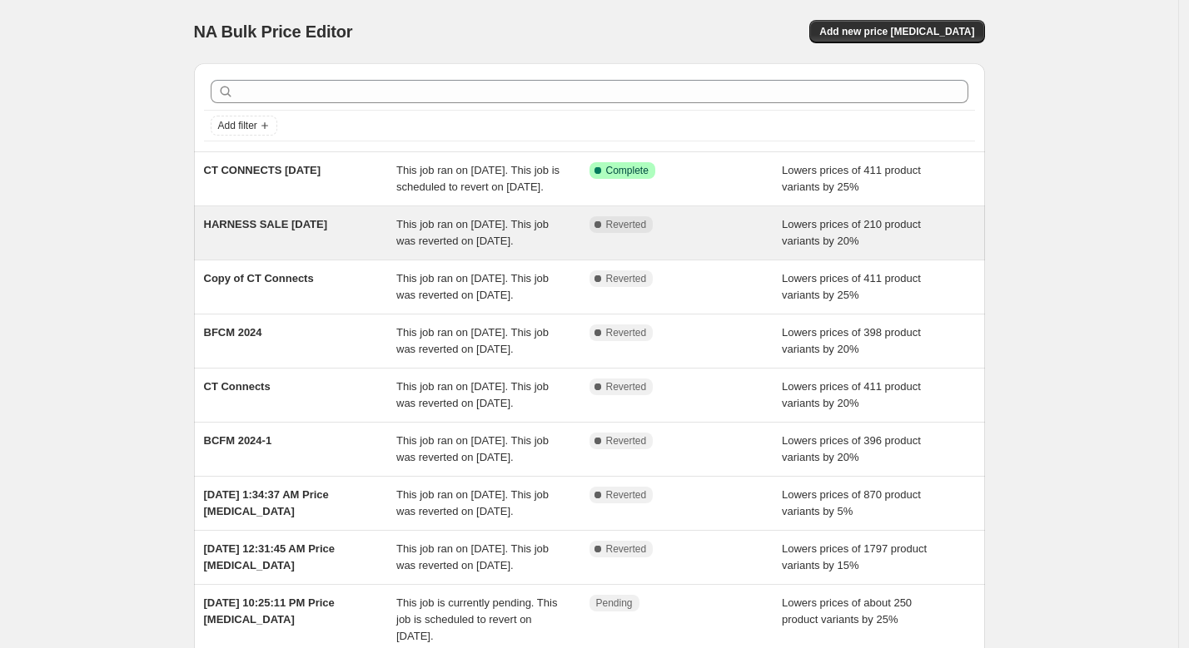
click at [487, 247] on span "This job ran on [DATE]. This job was reverted on [DATE]." at bounding box center [472, 232] width 152 height 29
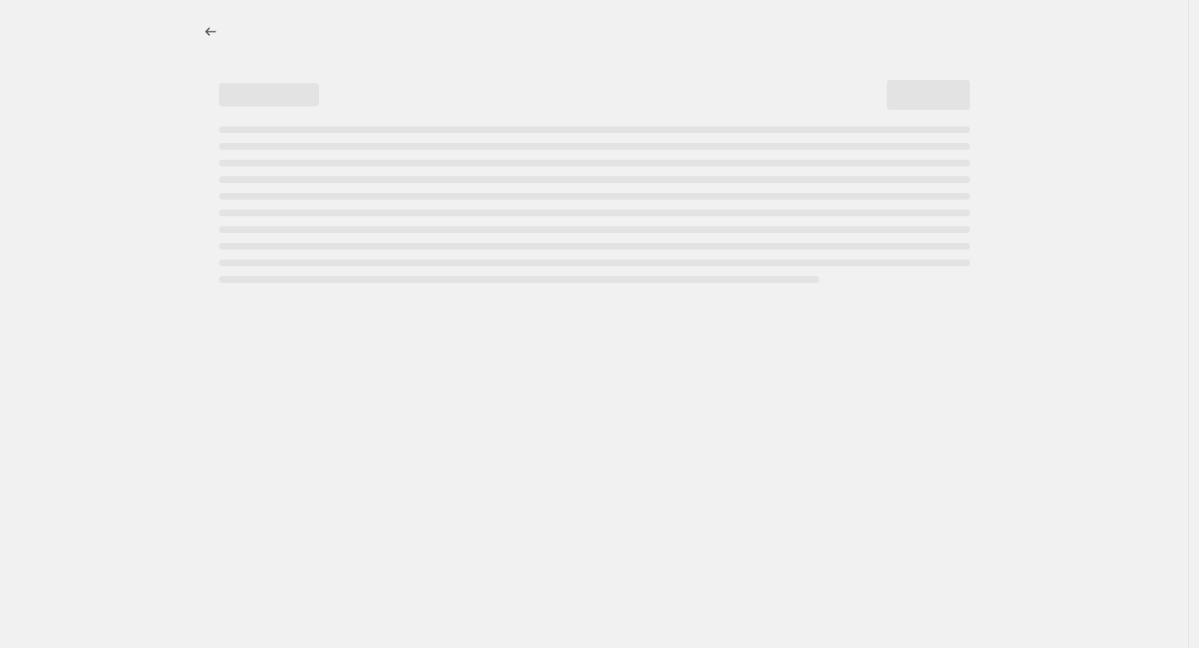
select select "percentage"
select select "no_change"
select select "collection"
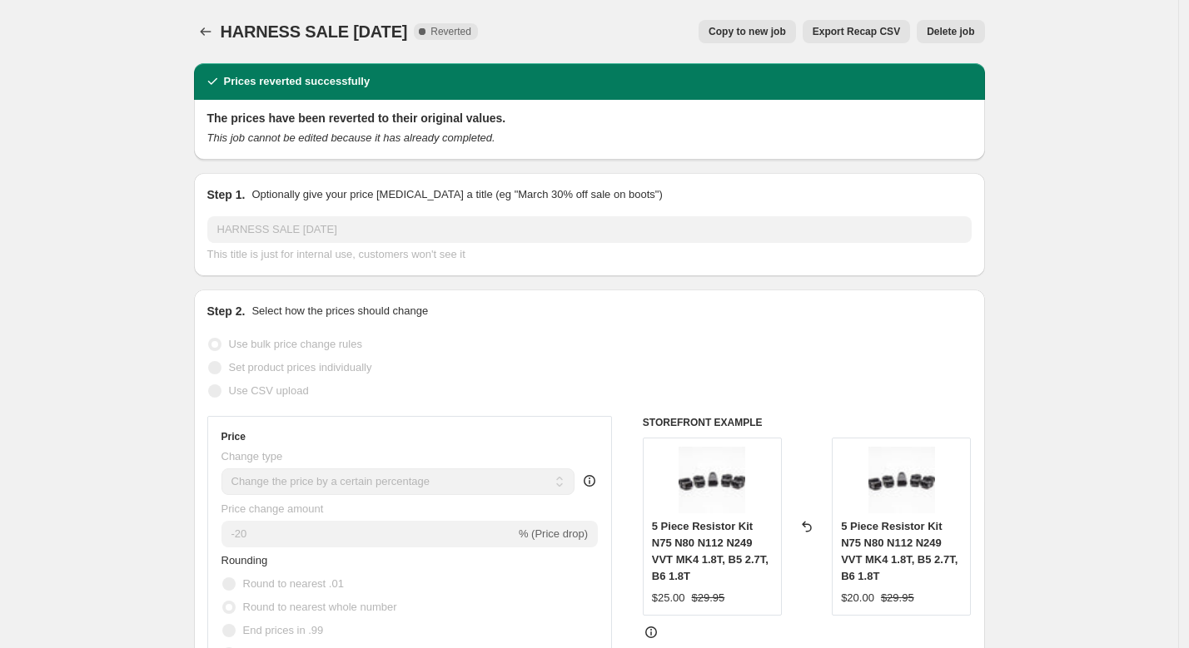
click at [777, 27] on span "Copy to new job" at bounding box center [746, 31] width 77 height 13
select select "percentage"
select select "no_change"
select select "collection"
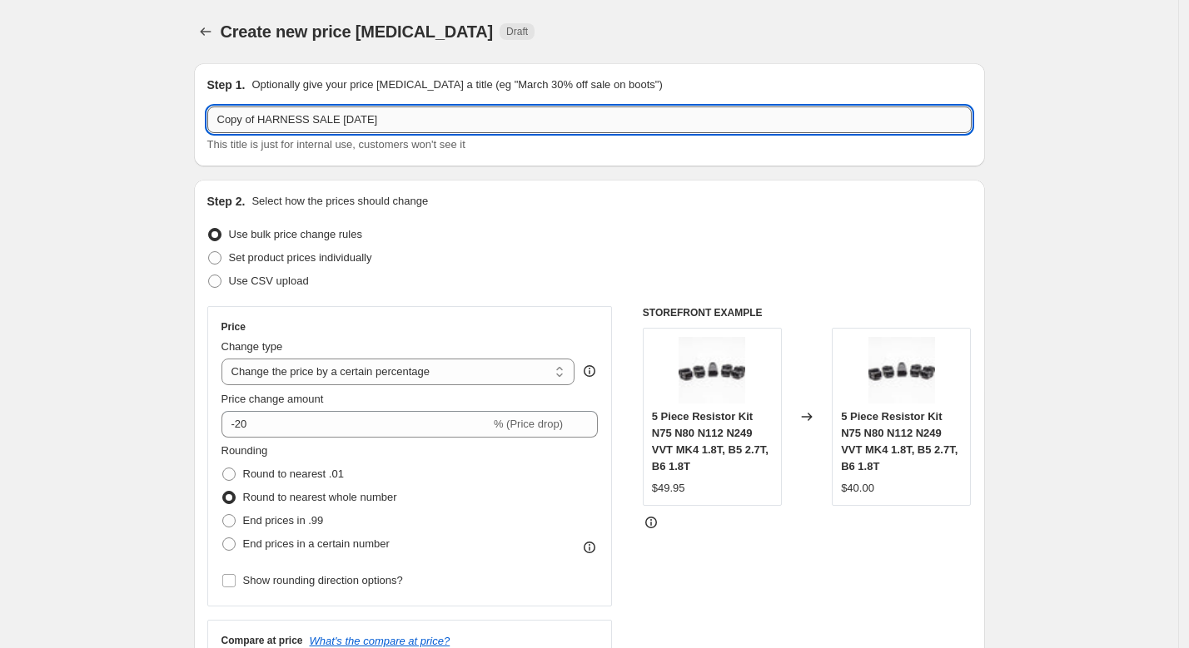
click at [443, 122] on input "Copy of HARNESS SALE [DATE]" at bounding box center [589, 120] width 764 height 27
type input "h"
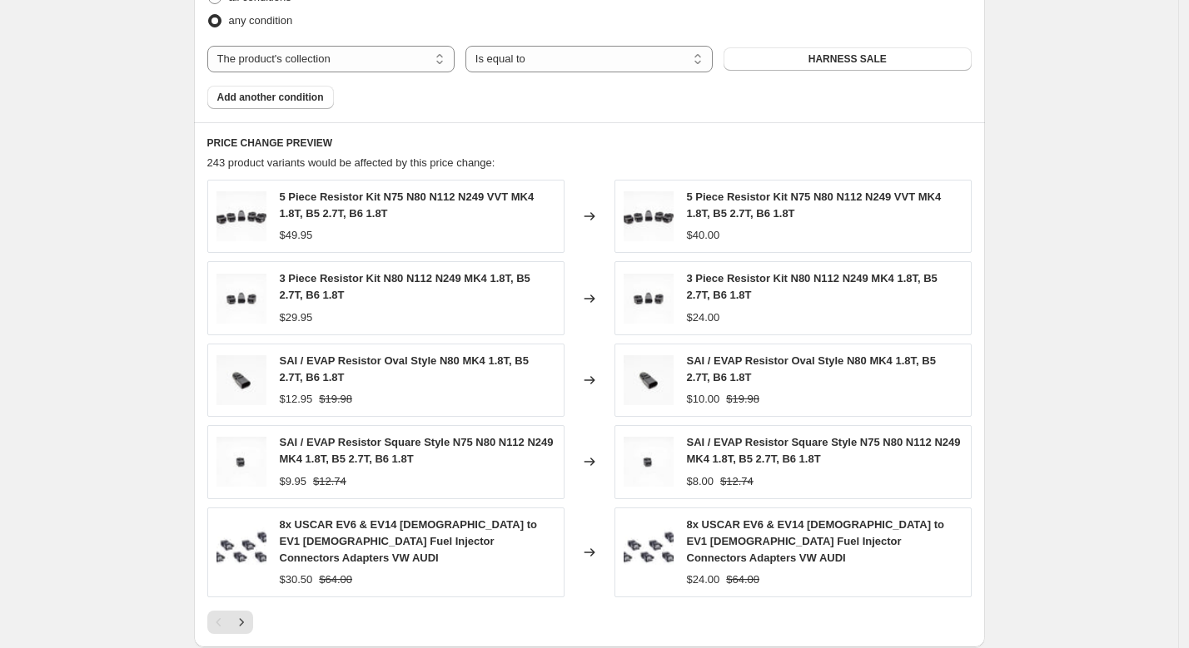
scroll to position [1222, 0]
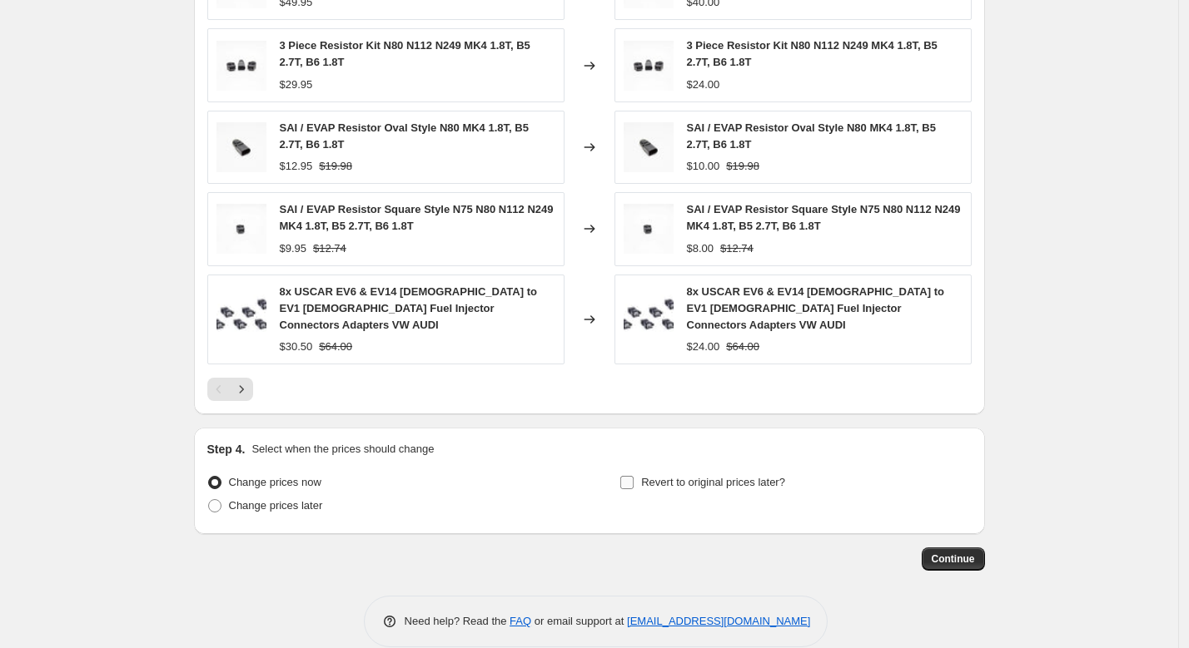
type input "HARNESS SALE - OCT2025"
click at [649, 474] on span "Revert to original prices later?" at bounding box center [713, 482] width 144 height 17
click at [633, 476] on input "Revert to original prices later?" at bounding box center [626, 482] width 13 height 13
checkbox input "true"
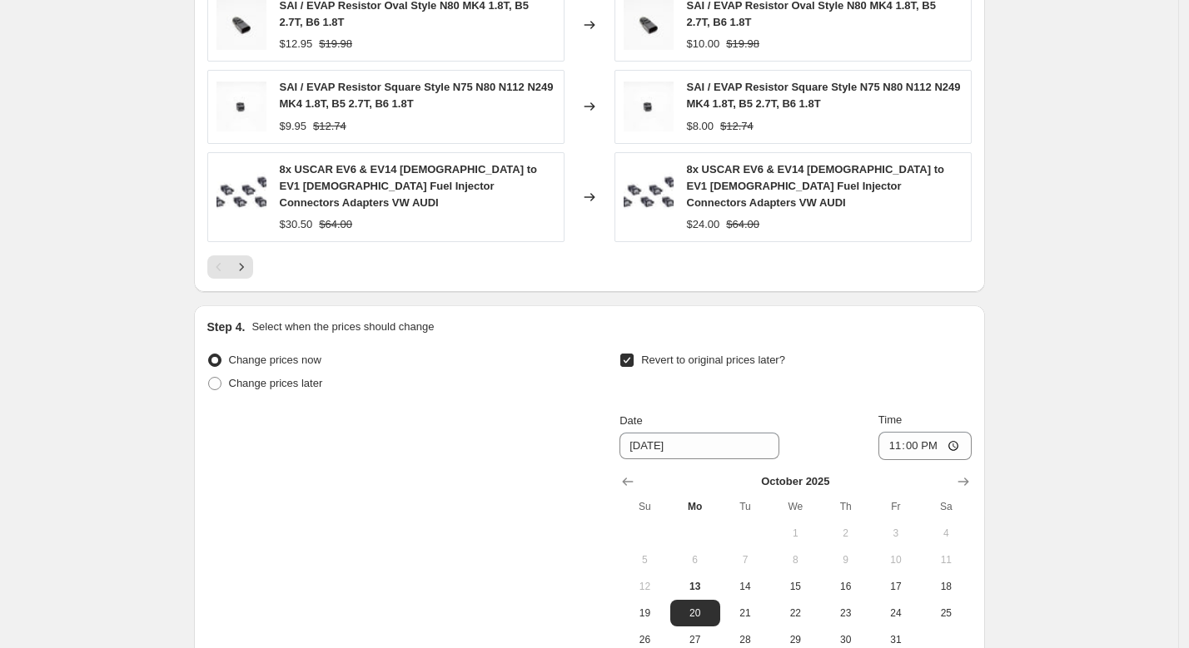
scroll to position [1348, 0]
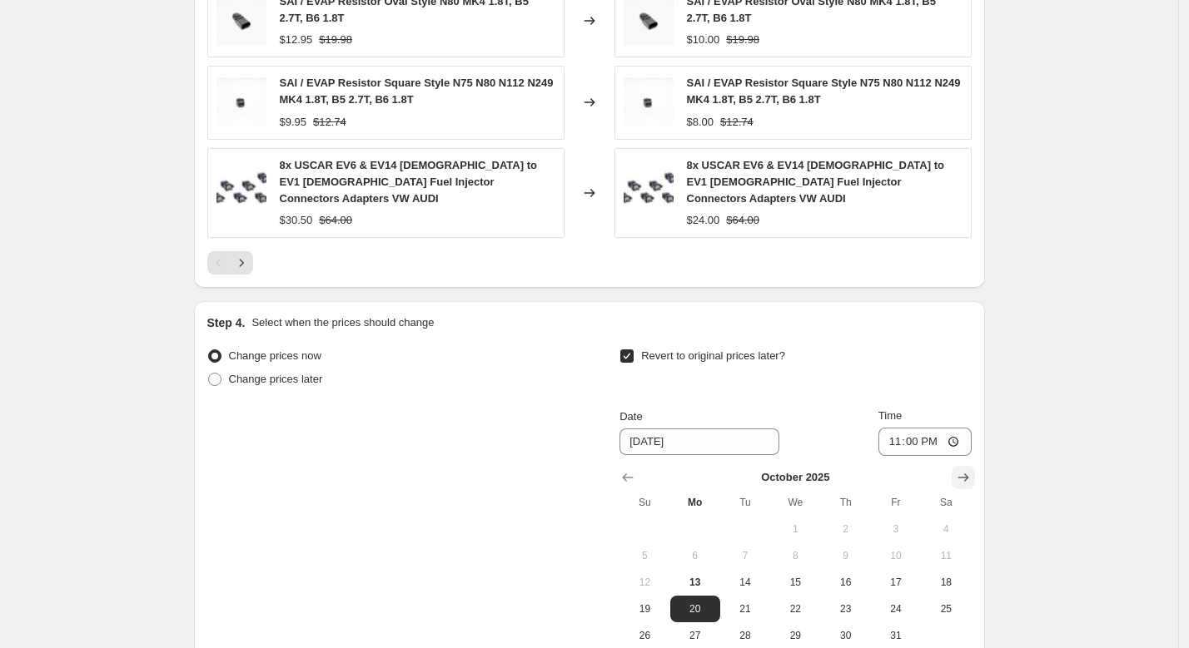
click at [971, 469] on icon "Show next month, November 2025" at bounding box center [963, 477] width 17 height 17
click at [848, 596] on button "20" at bounding box center [845, 609] width 50 height 27
type input "[DATE]"
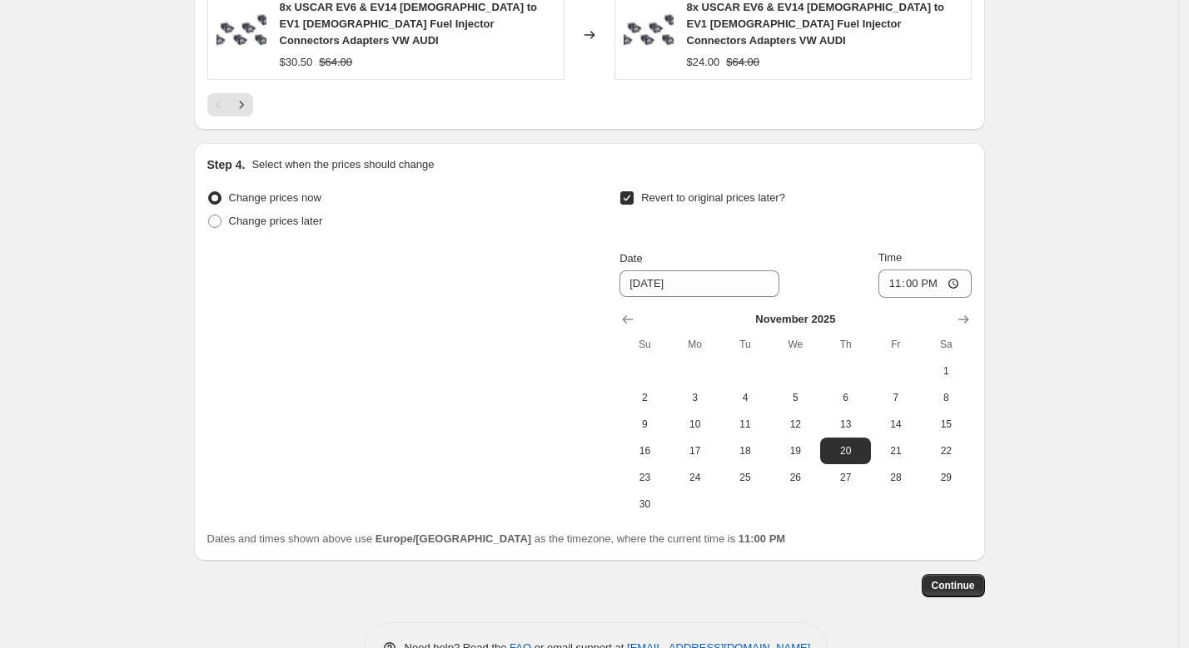
scroll to position [1533, 0]
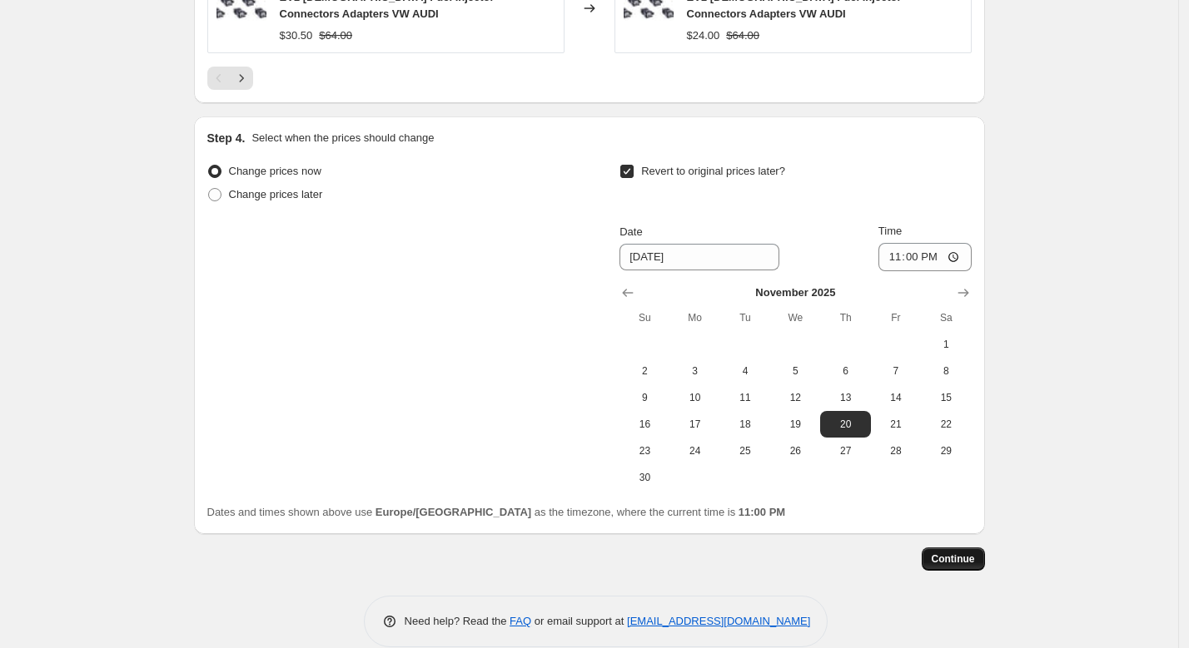
click at [981, 548] on button "Continue" at bounding box center [952, 559] width 63 height 23
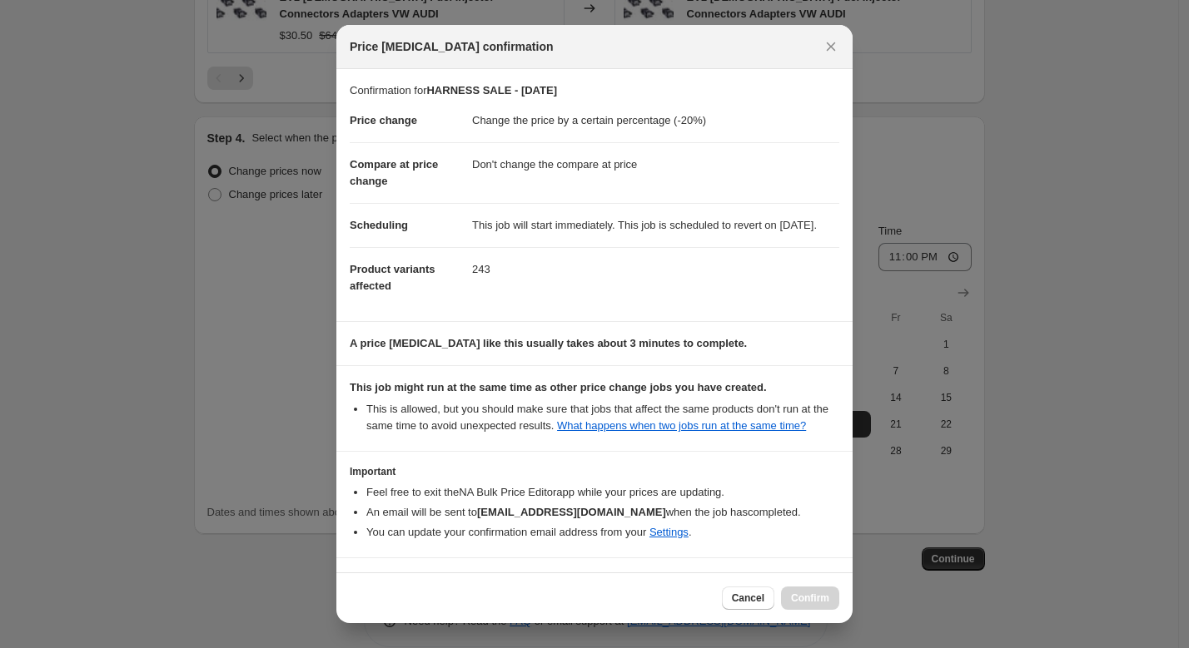
scroll to position [82, 0]
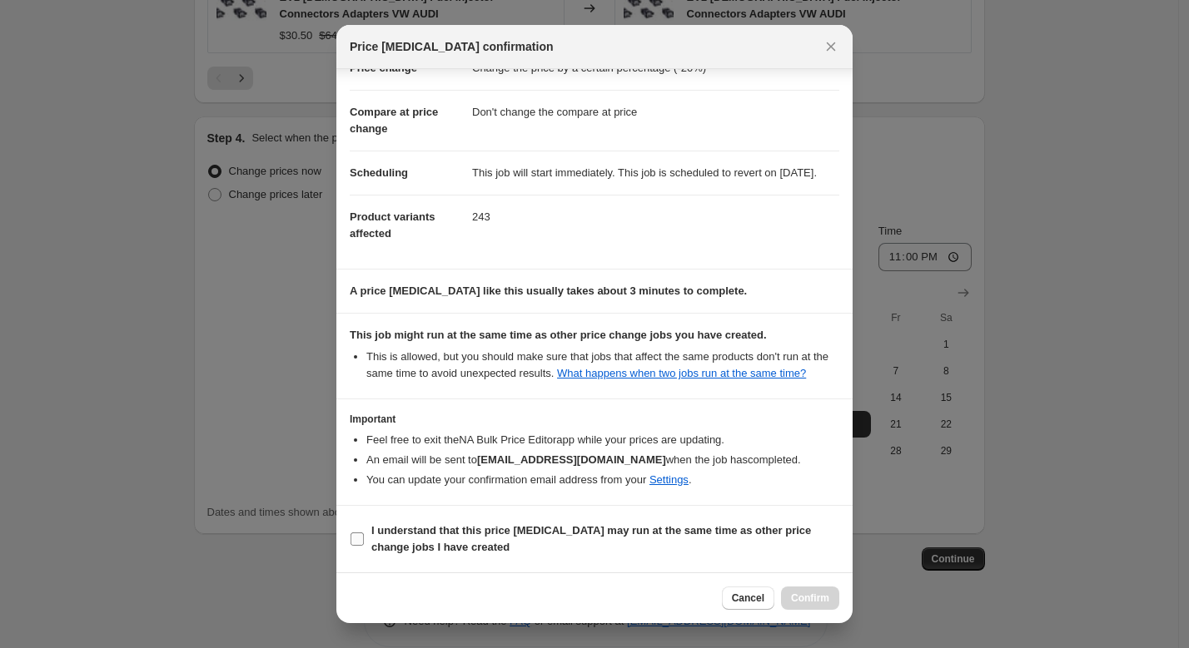
click at [487, 526] on b "I understand that this price [MEDICAL_DATA] may run at the same time as other p…" at bounding box center [591, 538] width 440 height 29
click at [364, 533] on input "I understand that this price [MEDICAL_DATA] may run at the same time as other p…" at bounding box center [356, 539] width 13 height 13
checkbox input "true"
click at [787, 596] on button "Confirm" at bounding box center [810, 598] width 58 height 23
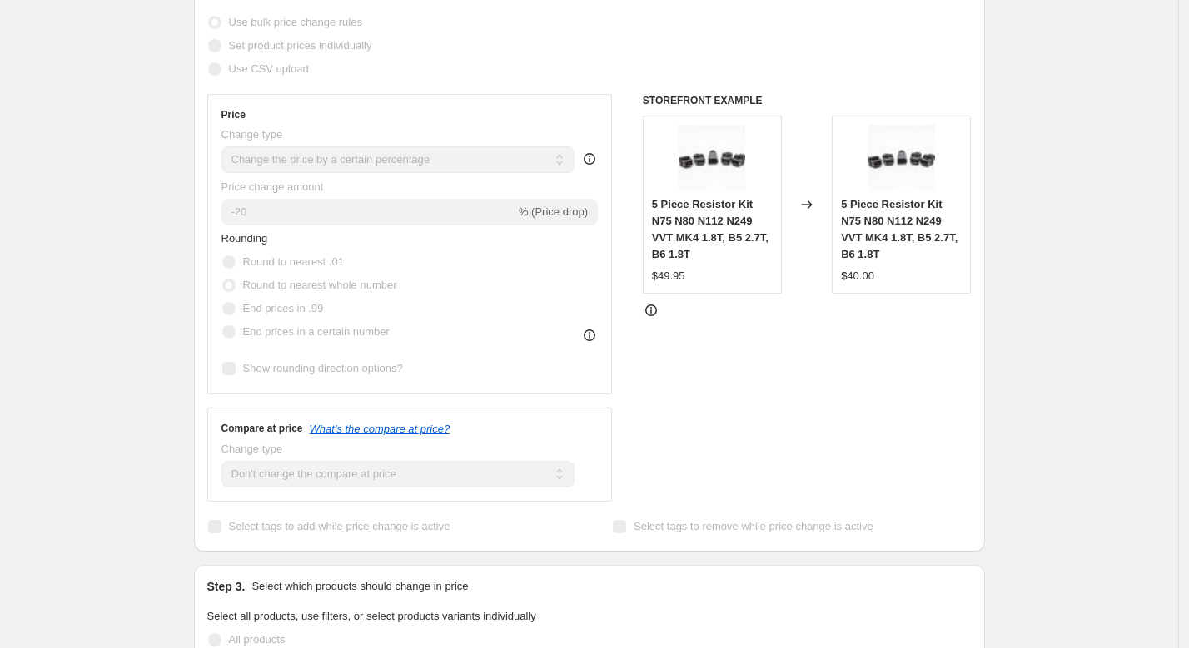
scroll to position [7, 0]
